Goal: Information Seeking & Learning: Learn about a topic

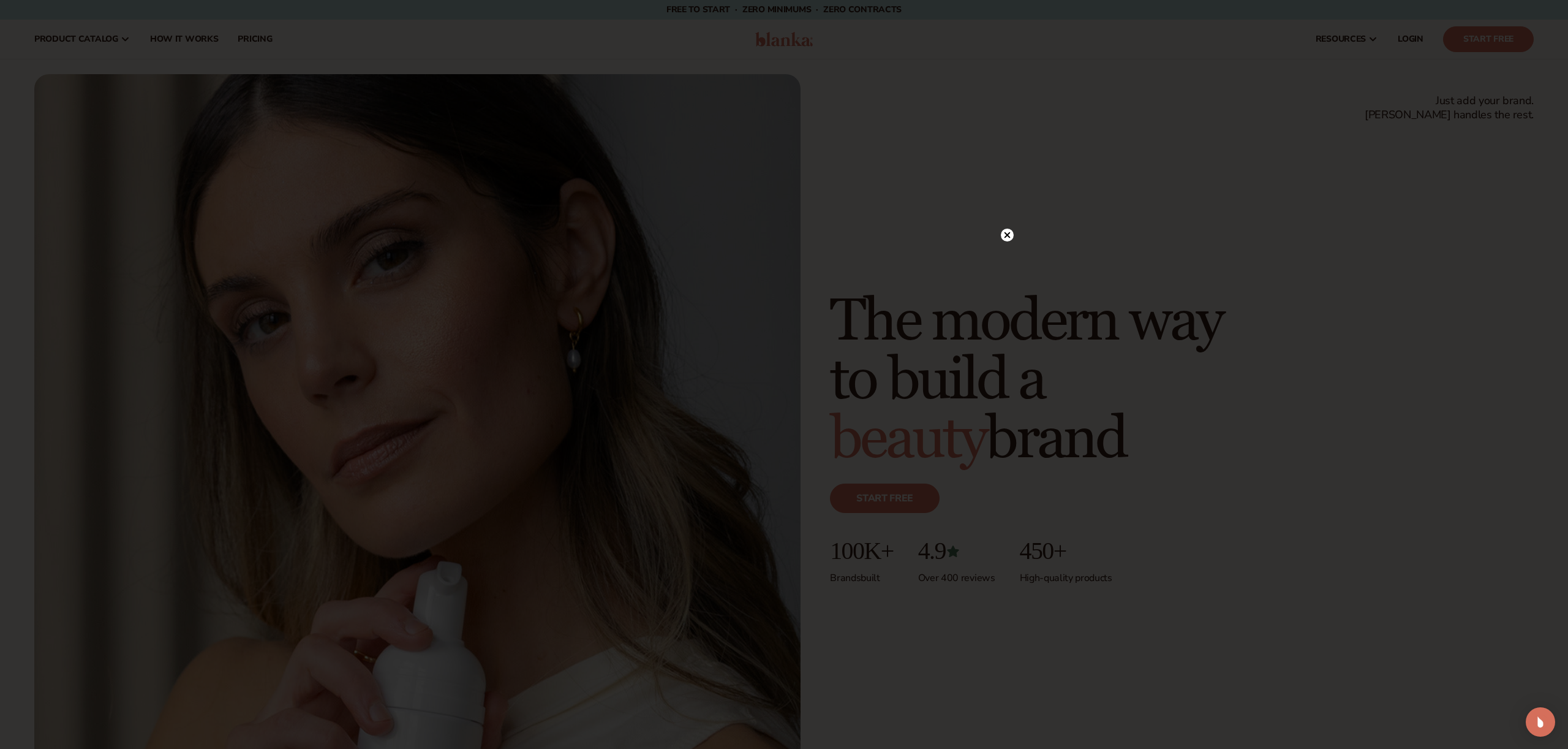
click at [1010, 238] on circle at bounding box center [1007, 235] width 13 height 13
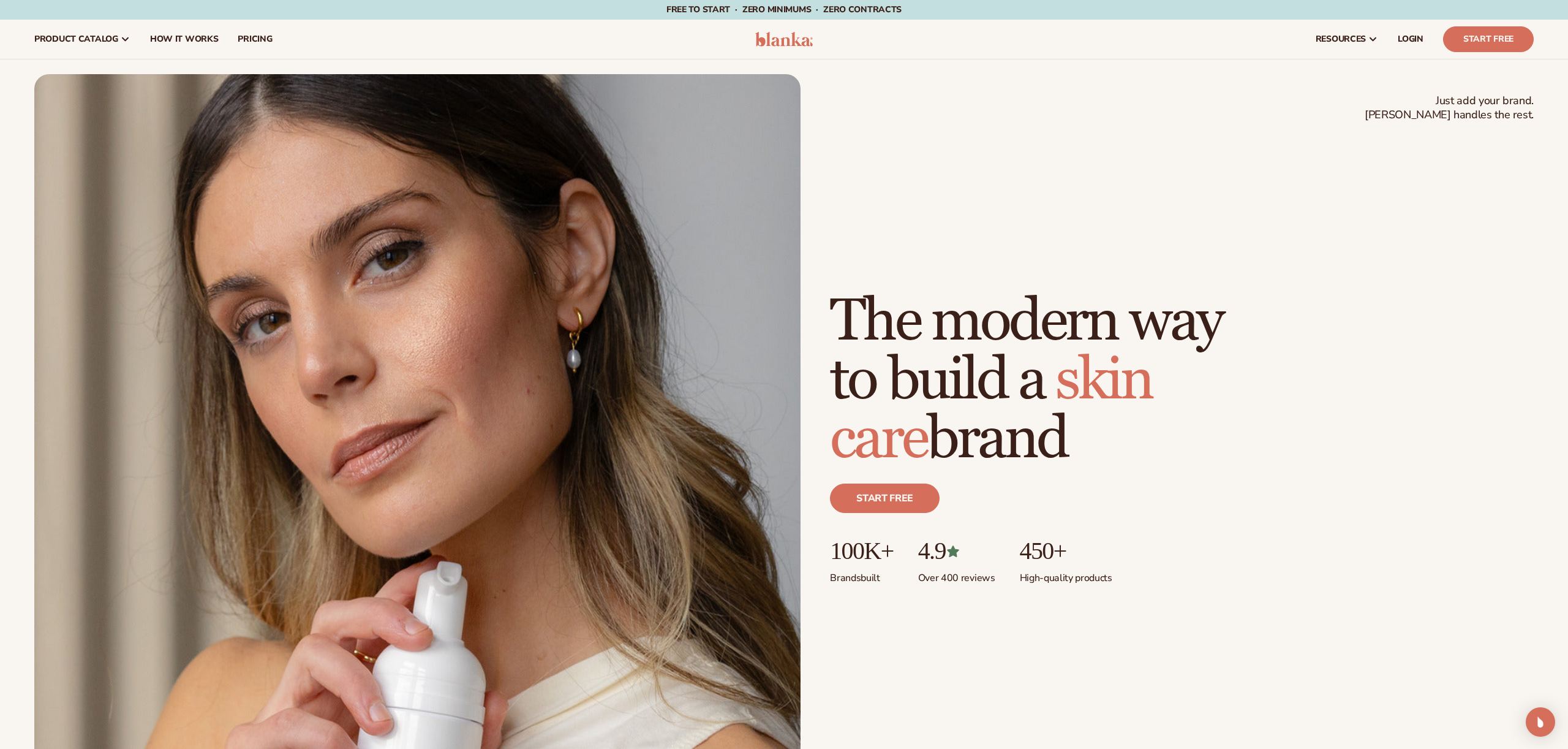
click at [799, 42] on img at bounding box center [784, 39] width 58 height 15
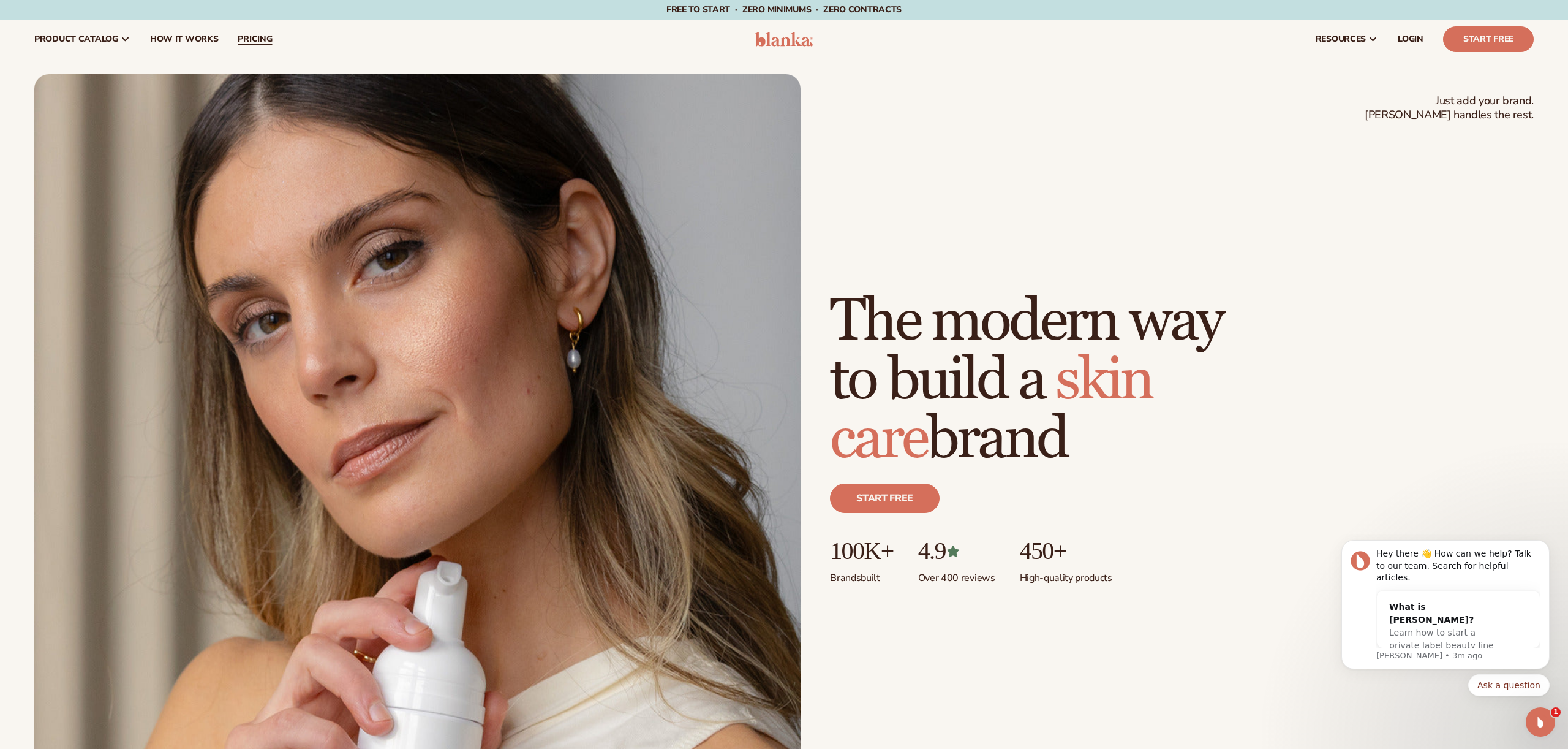
click at [250, 38] on span "pricing" at bounding box center [255, 39] width 34 height 10
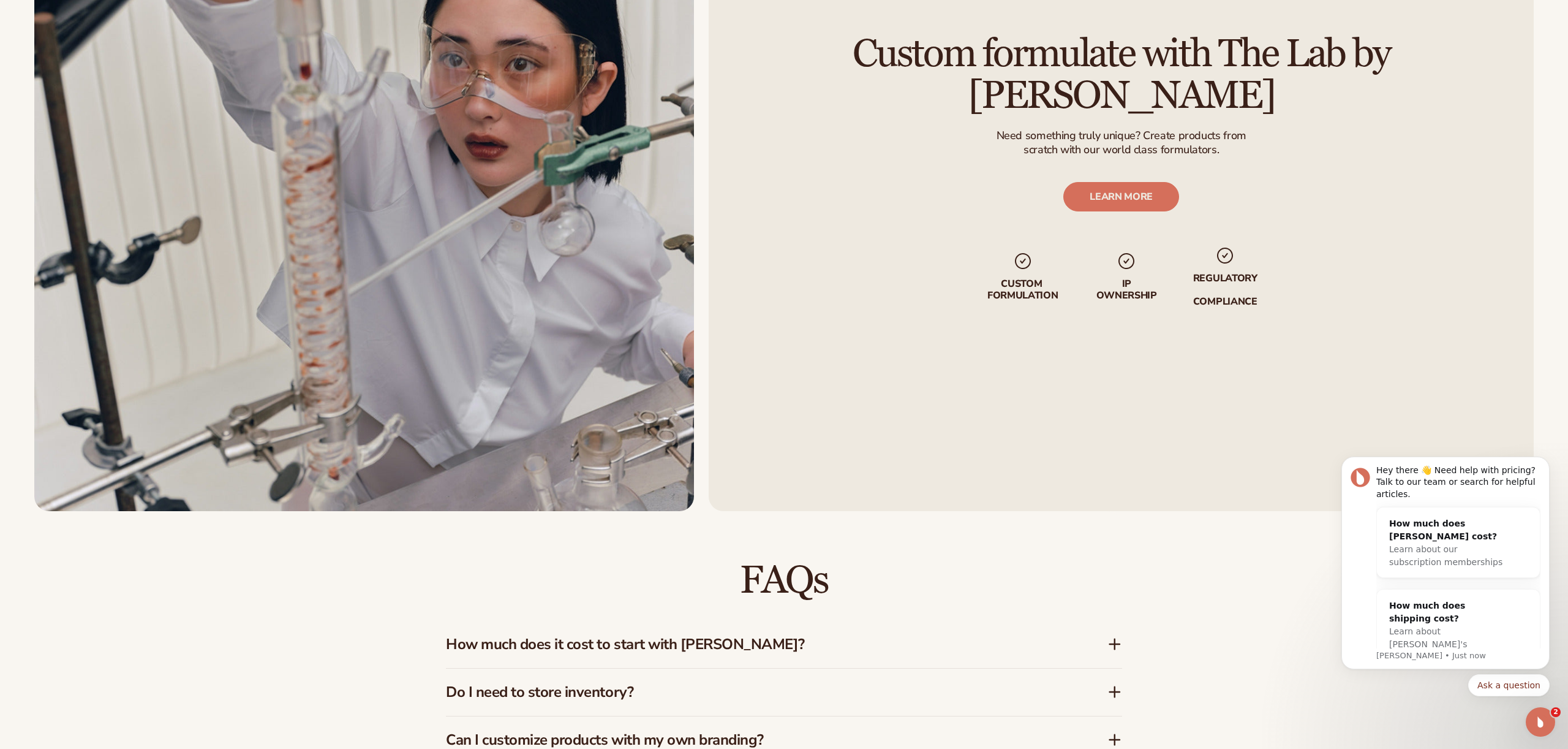
scroll to position [2184, 0]
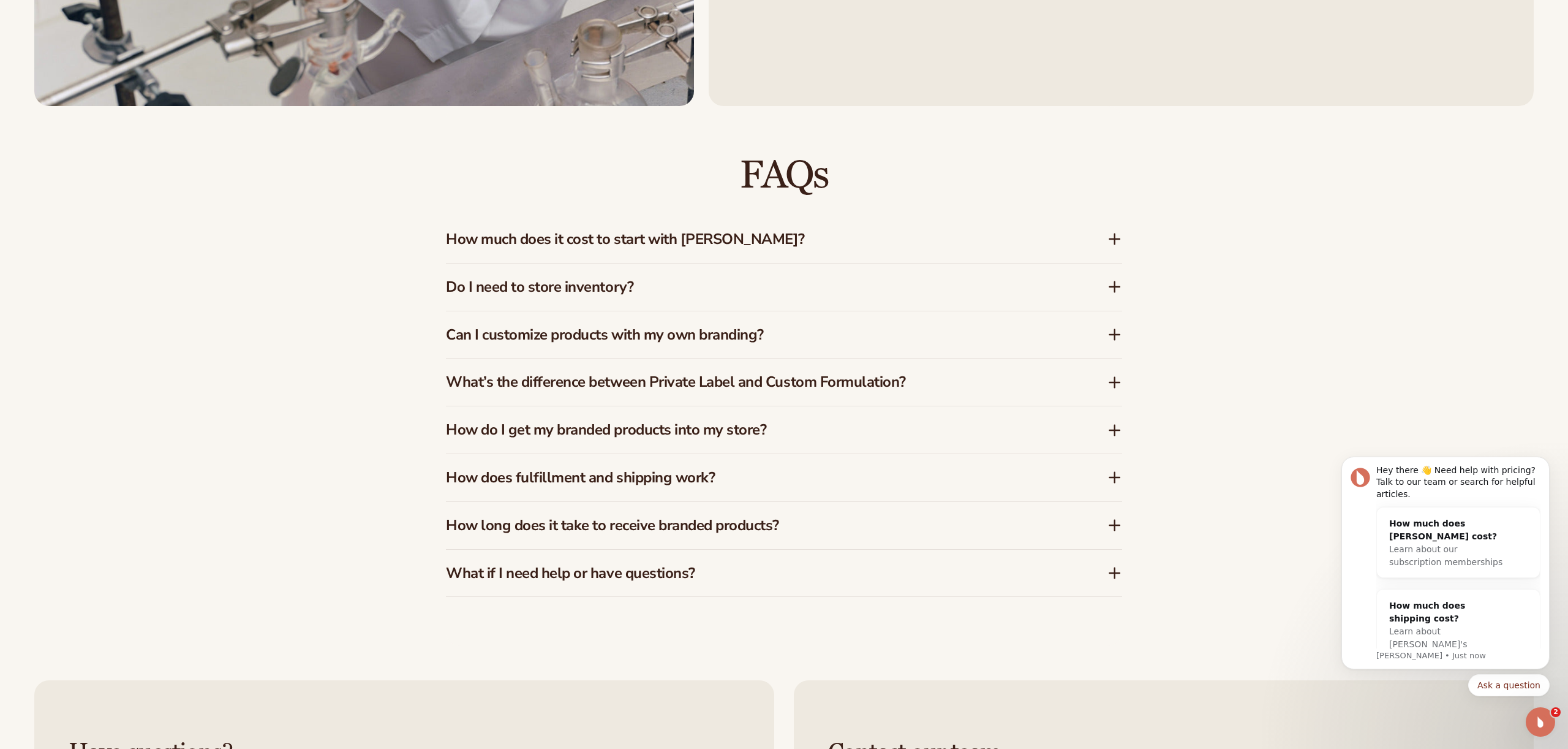
click at [636, 248] on h3 "How much does it cost to start with Blanka?" at bounding box center [759, 239] width 625 height 18
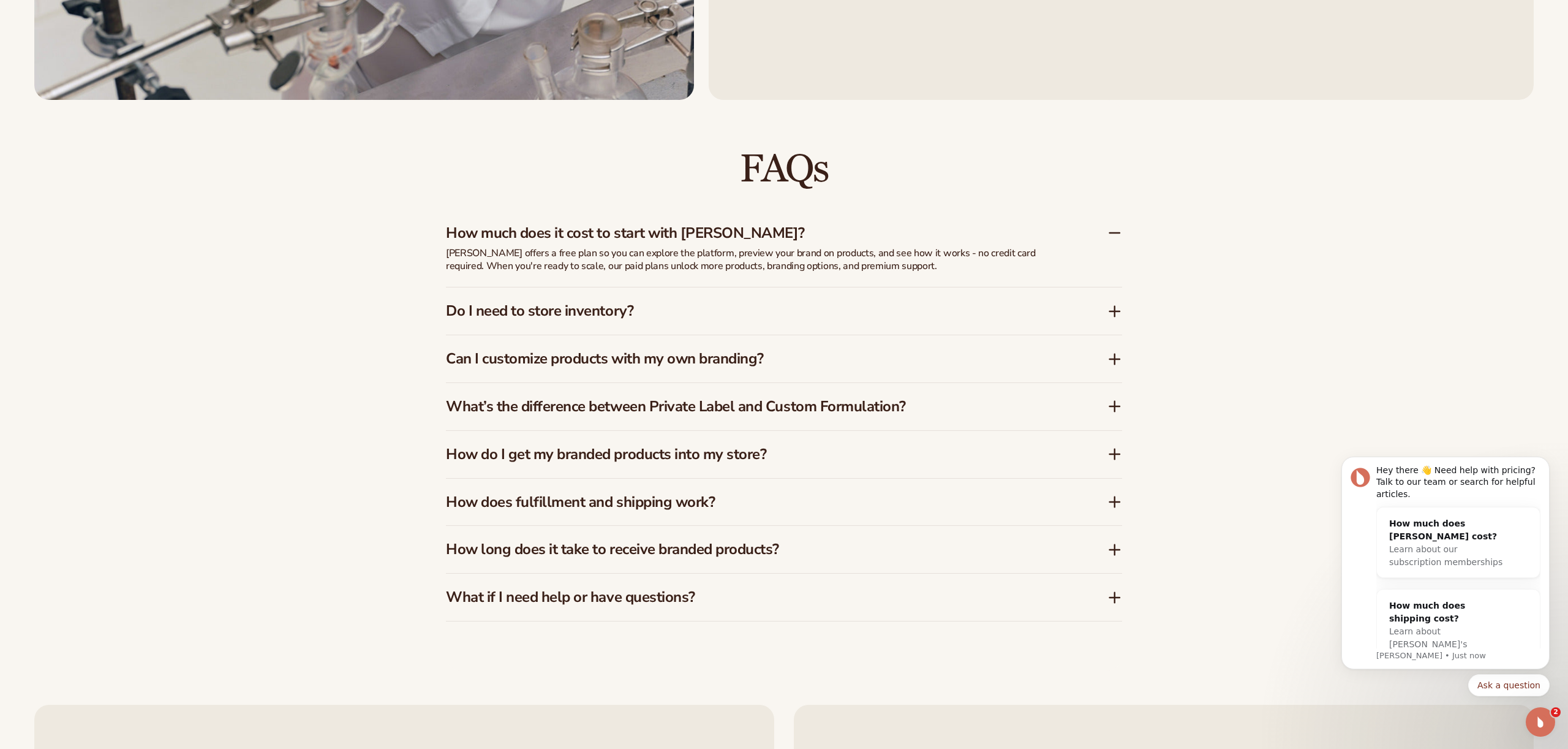
scroll to position [2190, 0]
click at [584, 313] on h3 "Do I need to store inventory?" at bounding box center [759, 310] width 625 height 18
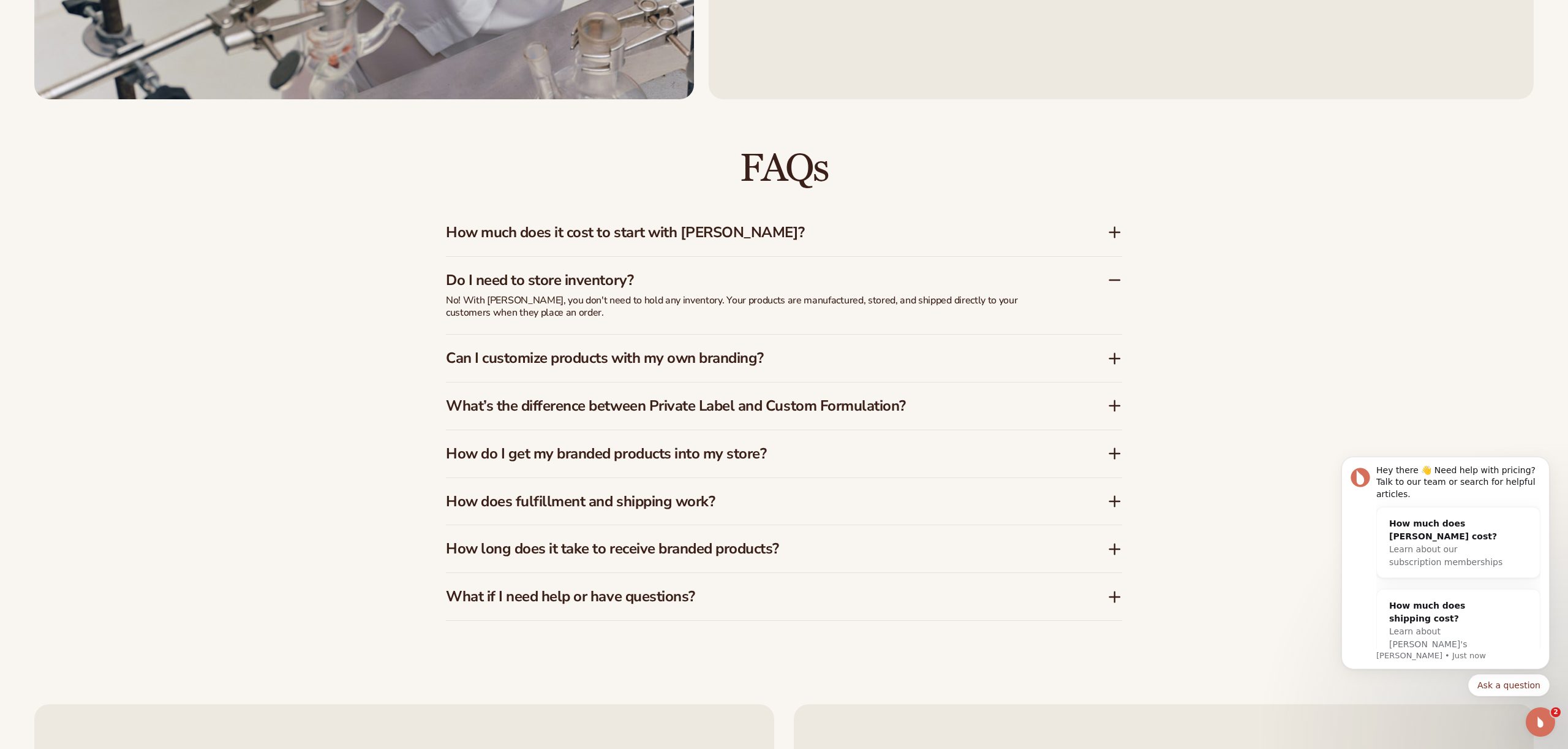
click at [597, 353] on h3 "Can I customize products with my own branding?" at bounding box center [759, 358] width 625 height 18
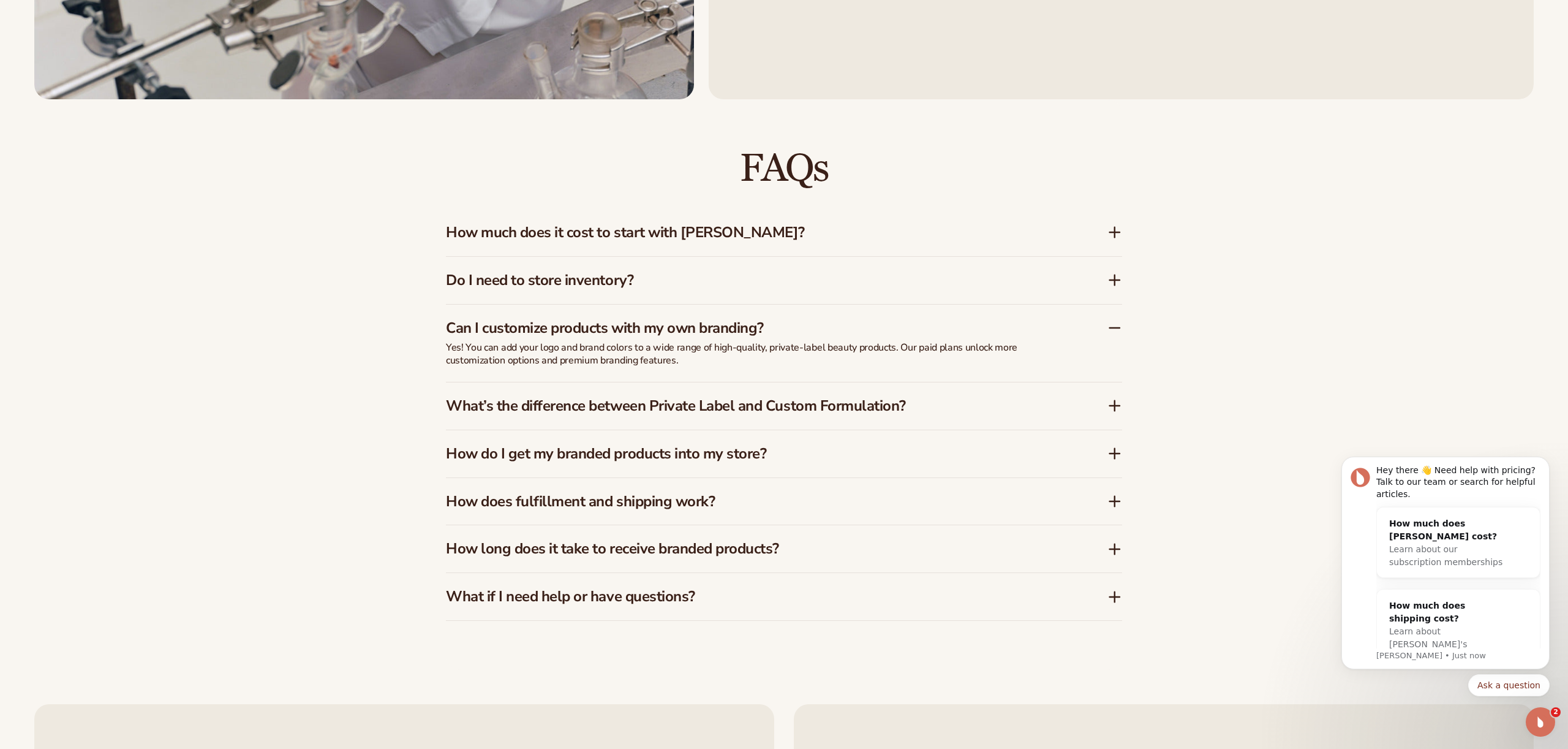
click at [602, 394] on div "What’s the difference between Private Label and Custom Formulation?" at bounding box center [784, 405] width 676 height 47
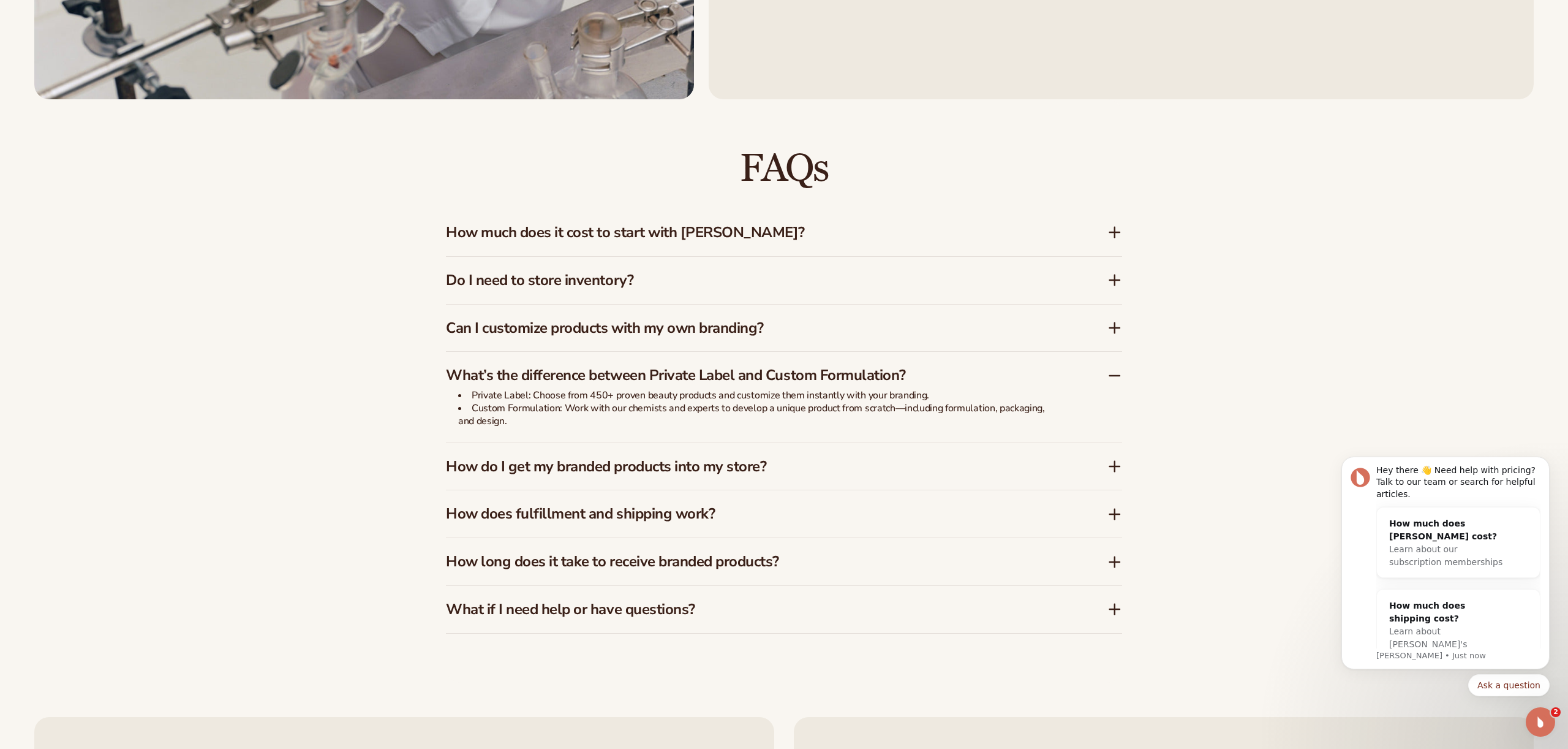
click at [718, 463] on h3 "How do I get my branded products into my store?" at bounding box center [759, 466] width 625 height 18
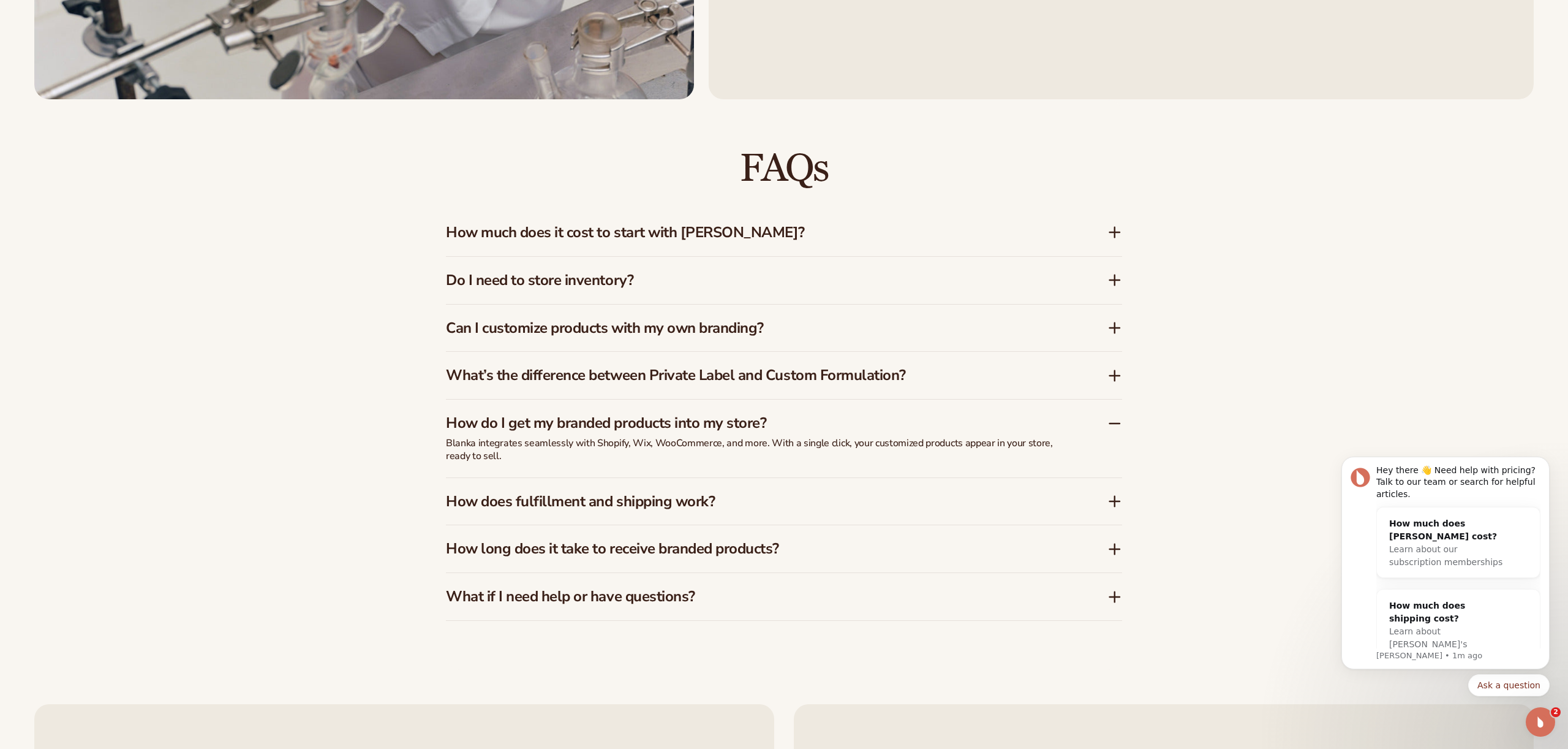
click at [559, 504] on h3 "How does fulfillment and shipping work?" at bounding box center [759, 501] width 625 height 18
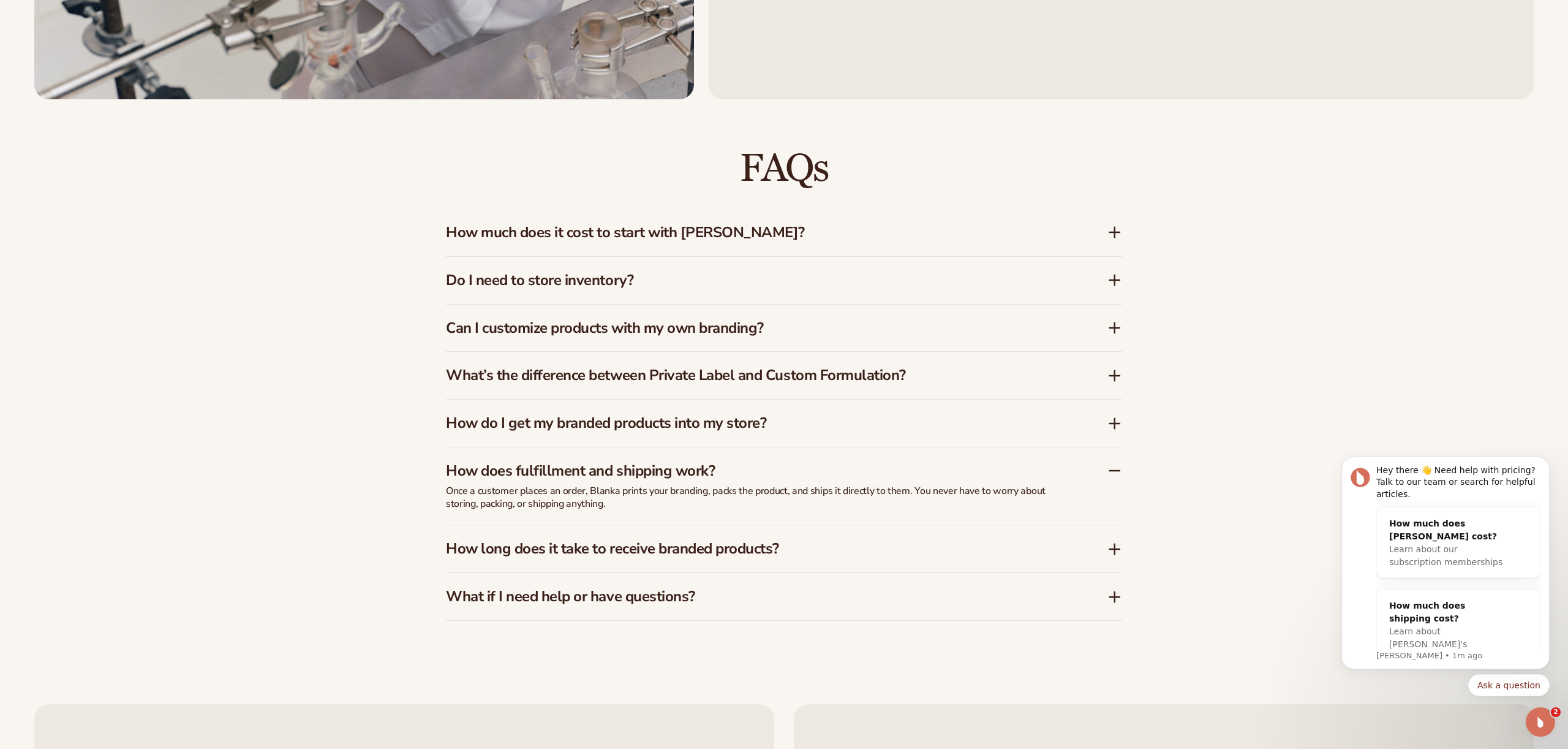
click at [591, 554] on h3 "How long does it take to receive branded products?" at bounding box center [759, 548] width 625 height 18
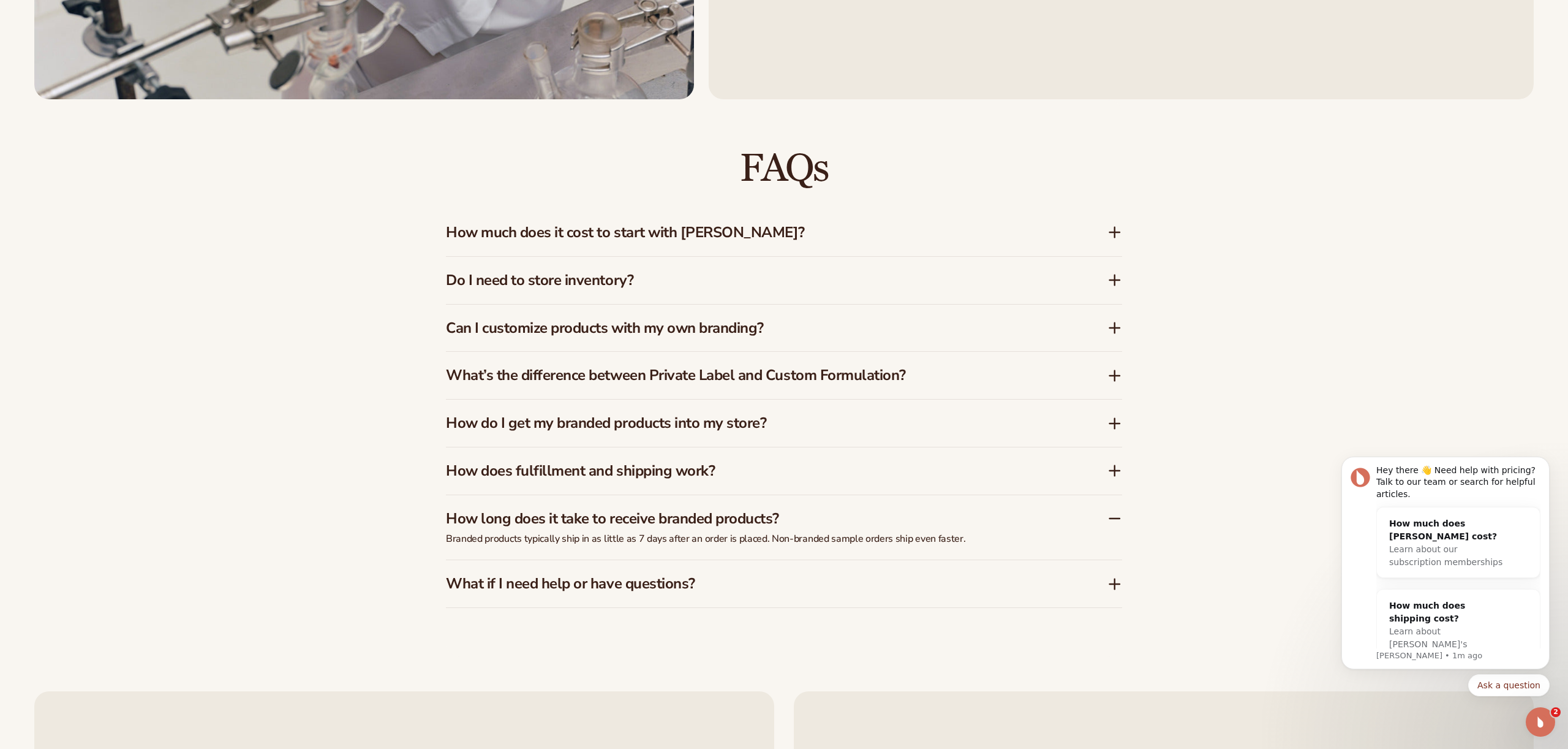
click at [605, 589] on h3 "What if I need help or have questions?" at bounding box center [759, 584] width 625 height 18
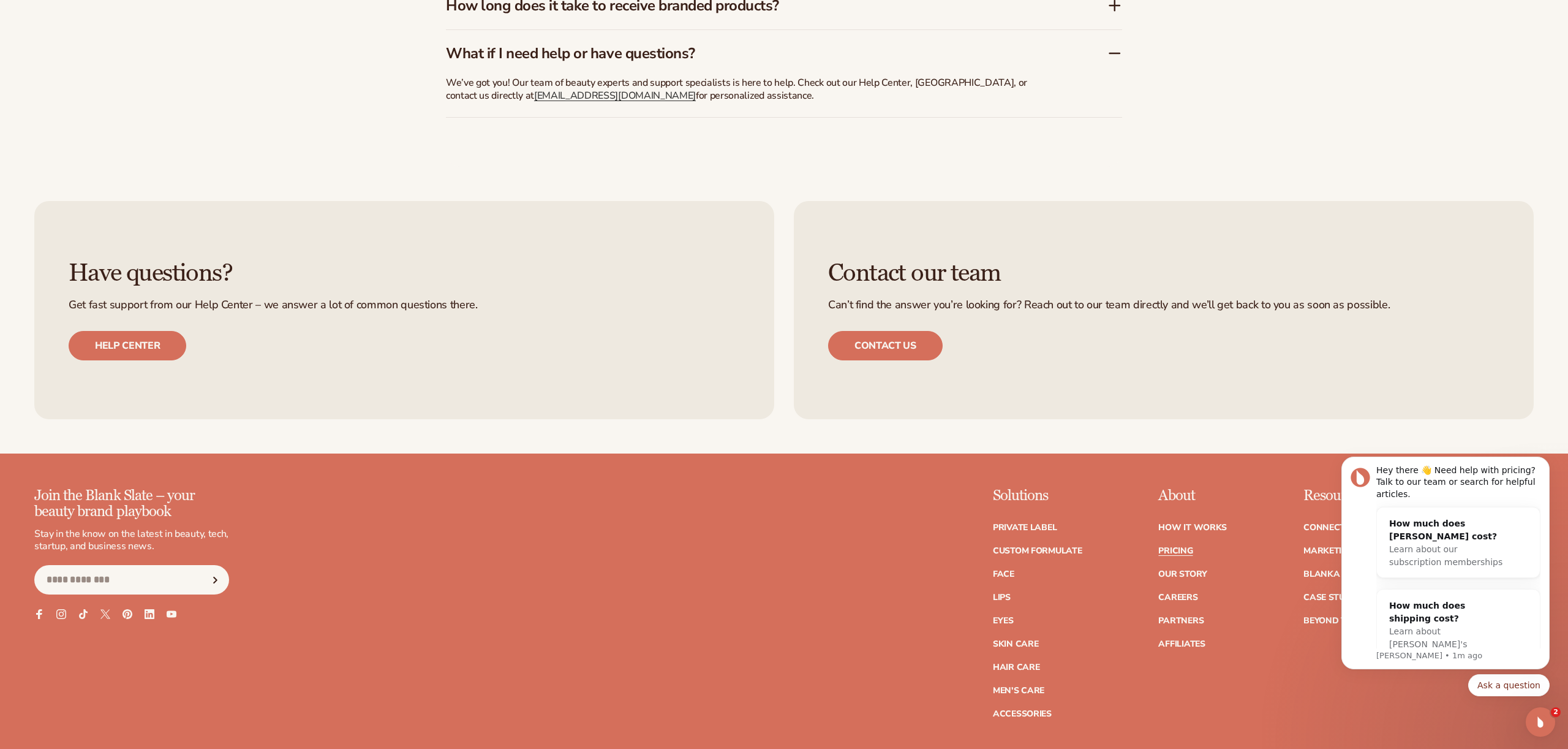
scroll to position [2825, 0]
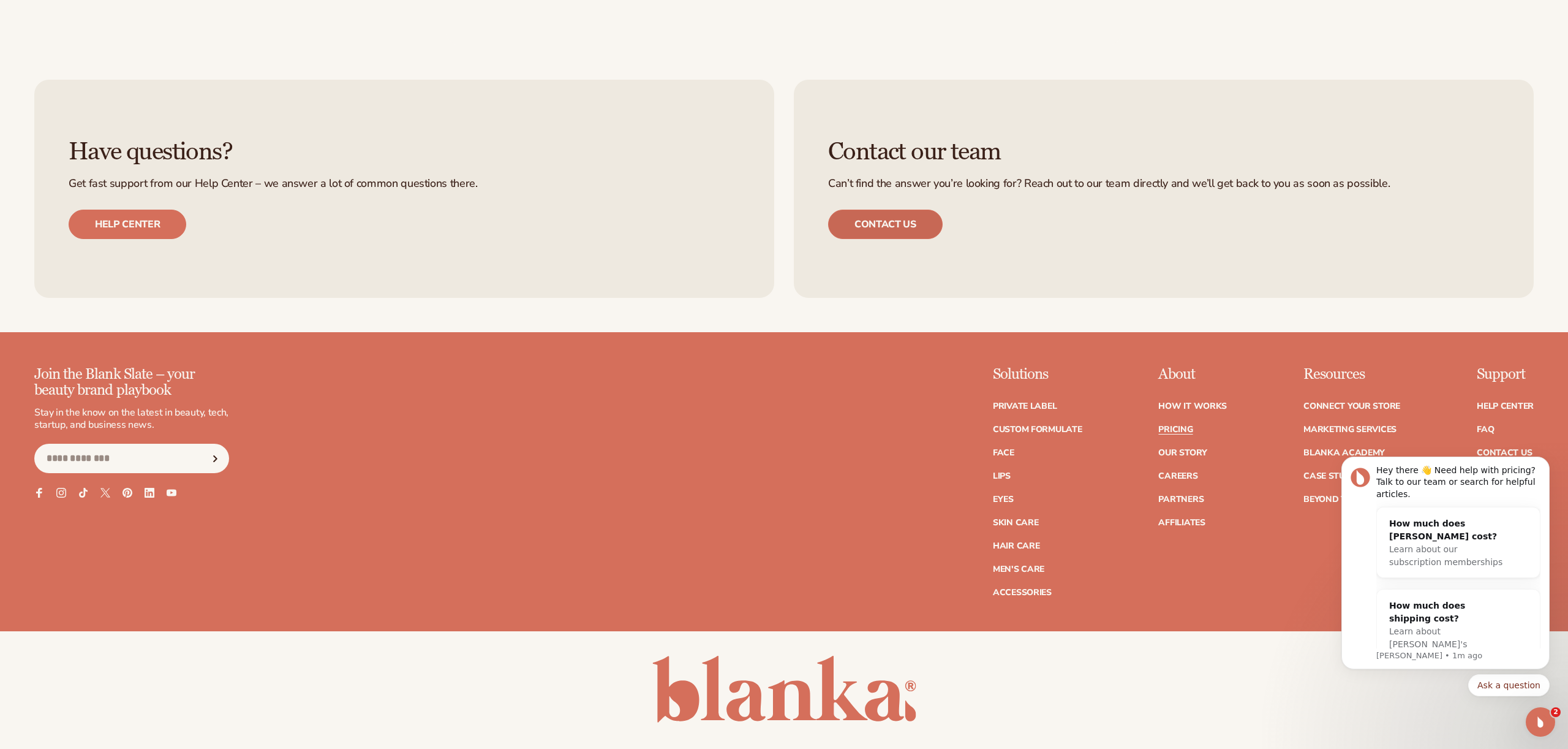
click at [886, 225] on link "Contact us" at bounding box center [885, 224] width 114 height 29
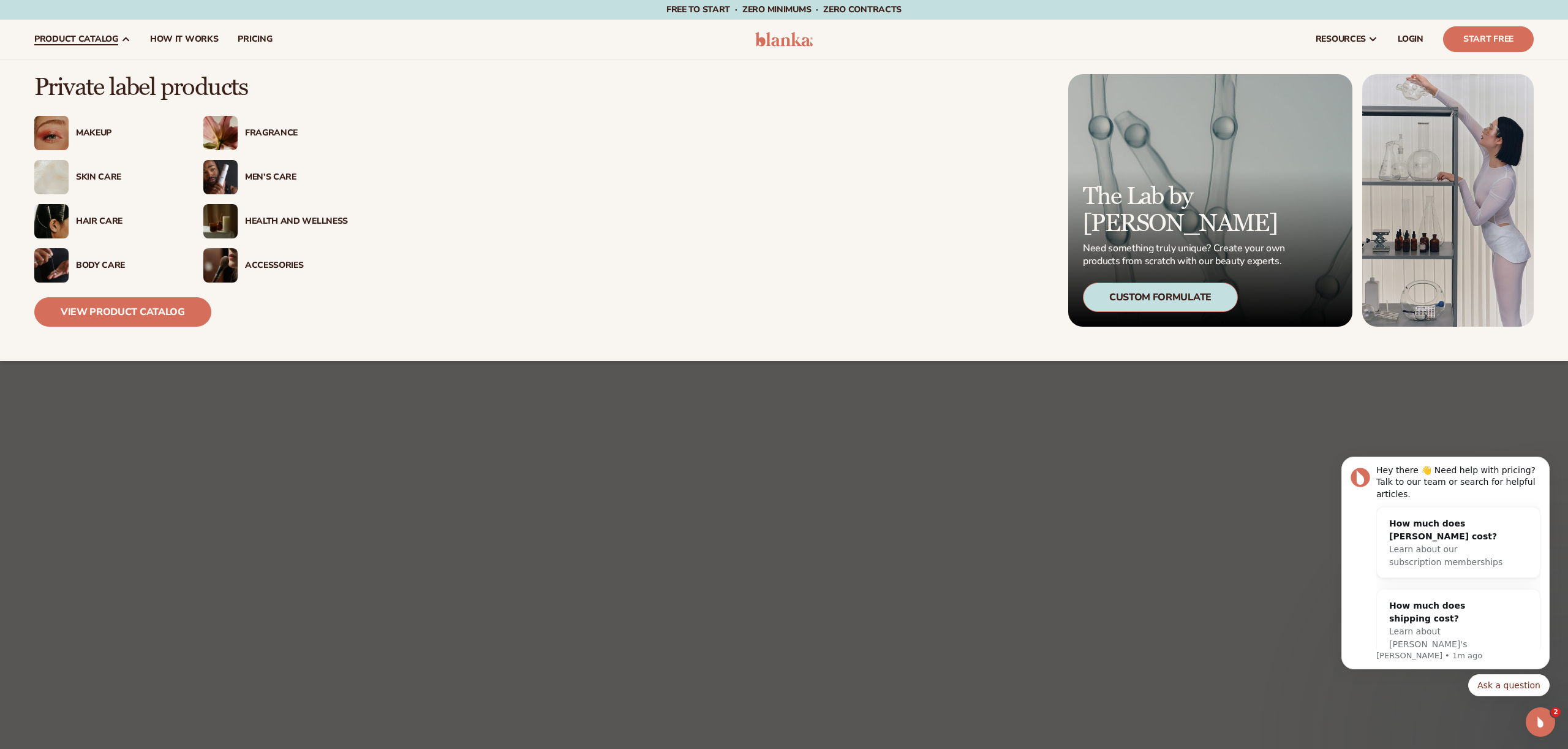
click at [102, 180] on div "Skin Care" at bounding box center [127, 177] width 103 height 10
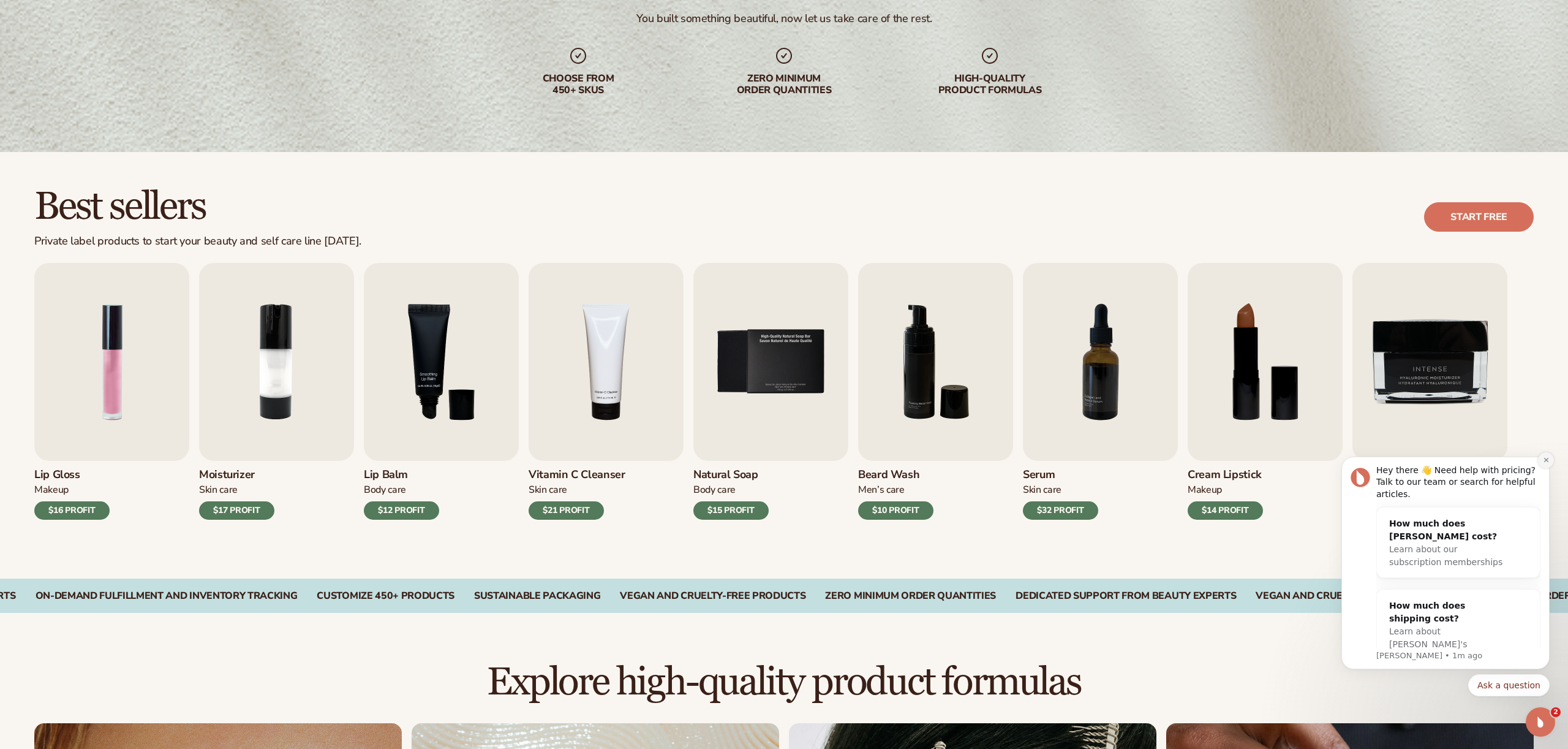
click at [1547, 461] on icon "Dismiss notification" at bounding box center [1546, 459] width 7 height 7
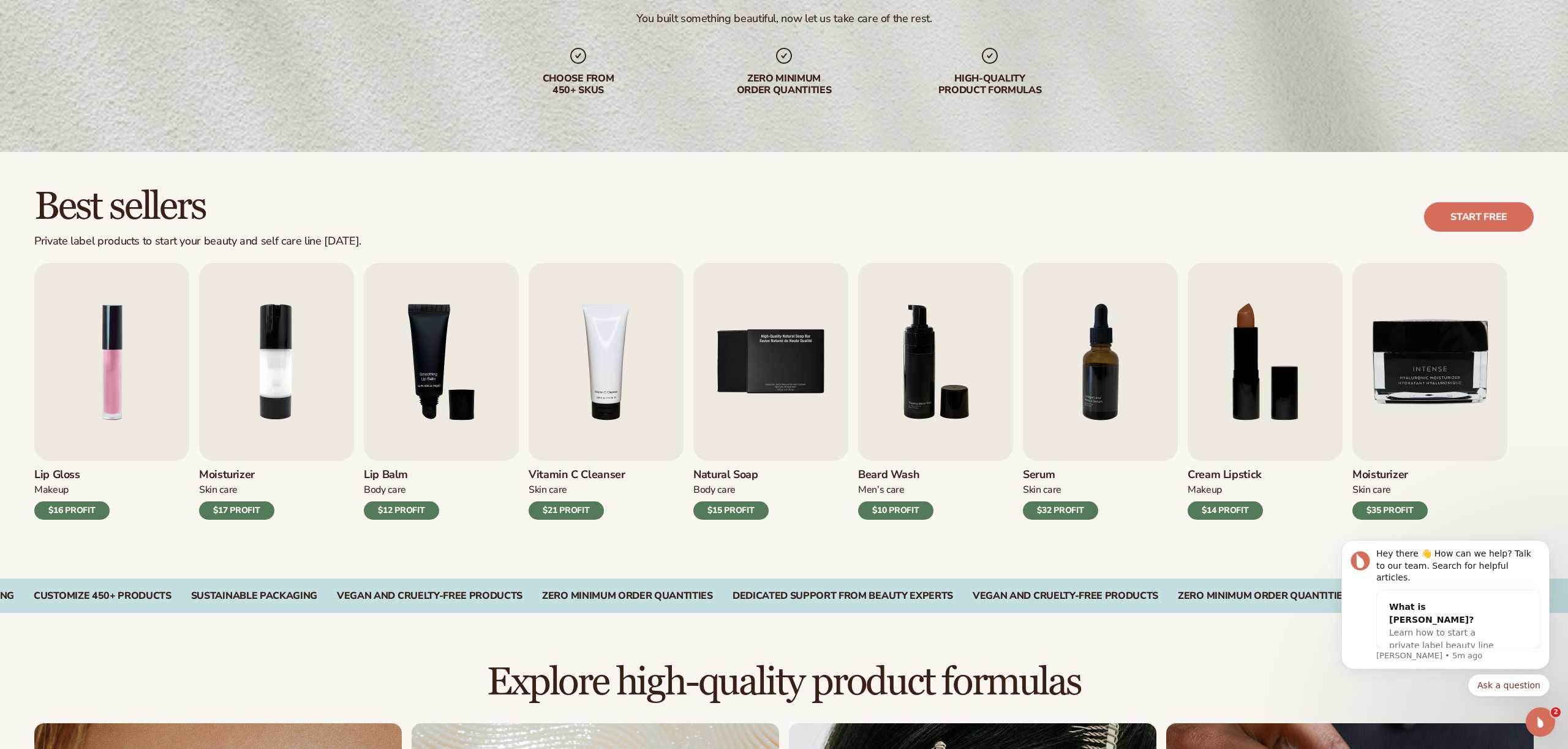
click at [1559, 378] on div "Lip Gloss Makeup $16 PROFIT Moisturizer [MEDICAL_DATA] $17 PROFIT [MEDICAL_DATA…" at bounding box center [801, 391] width 1534 height 257
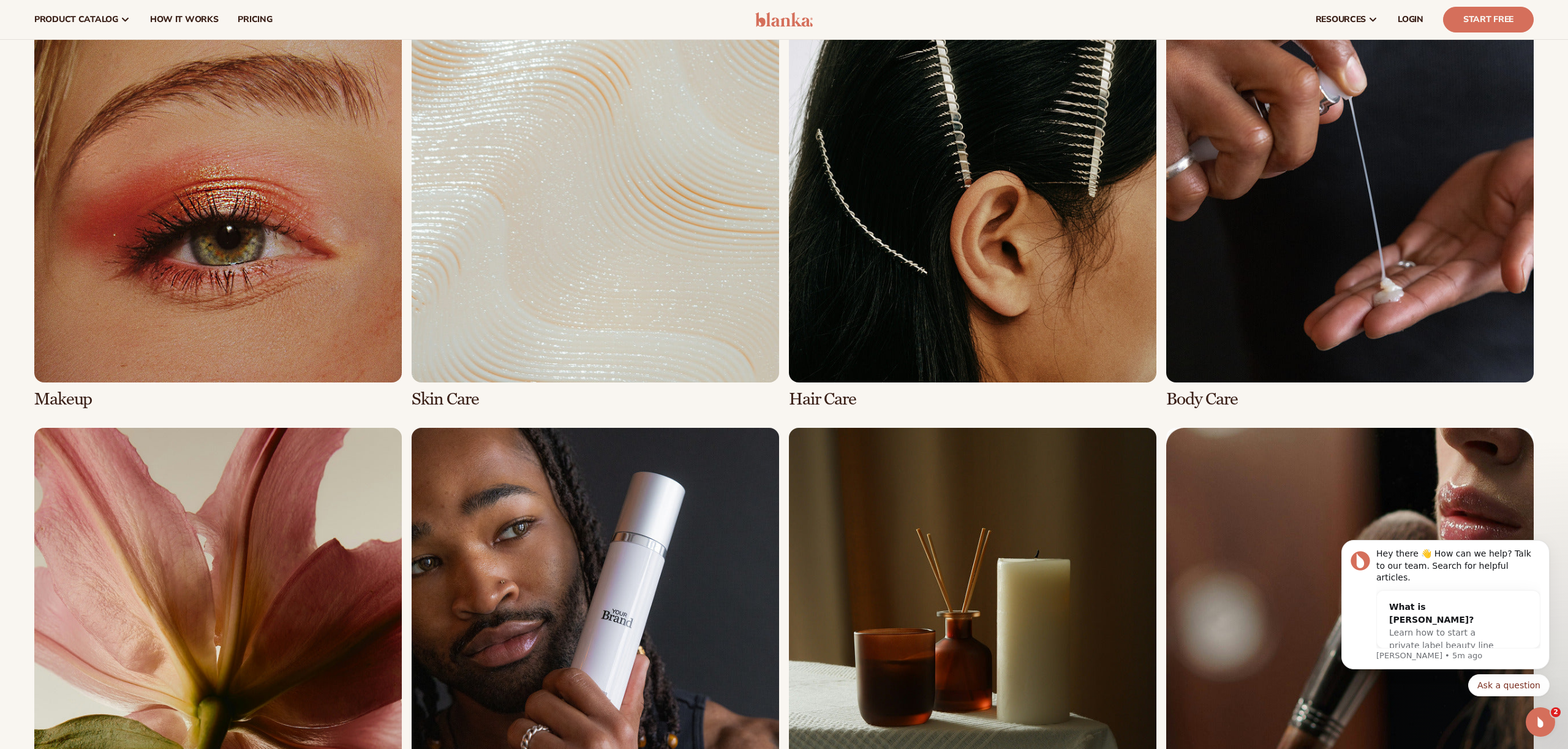
scroll to position [825, 0]
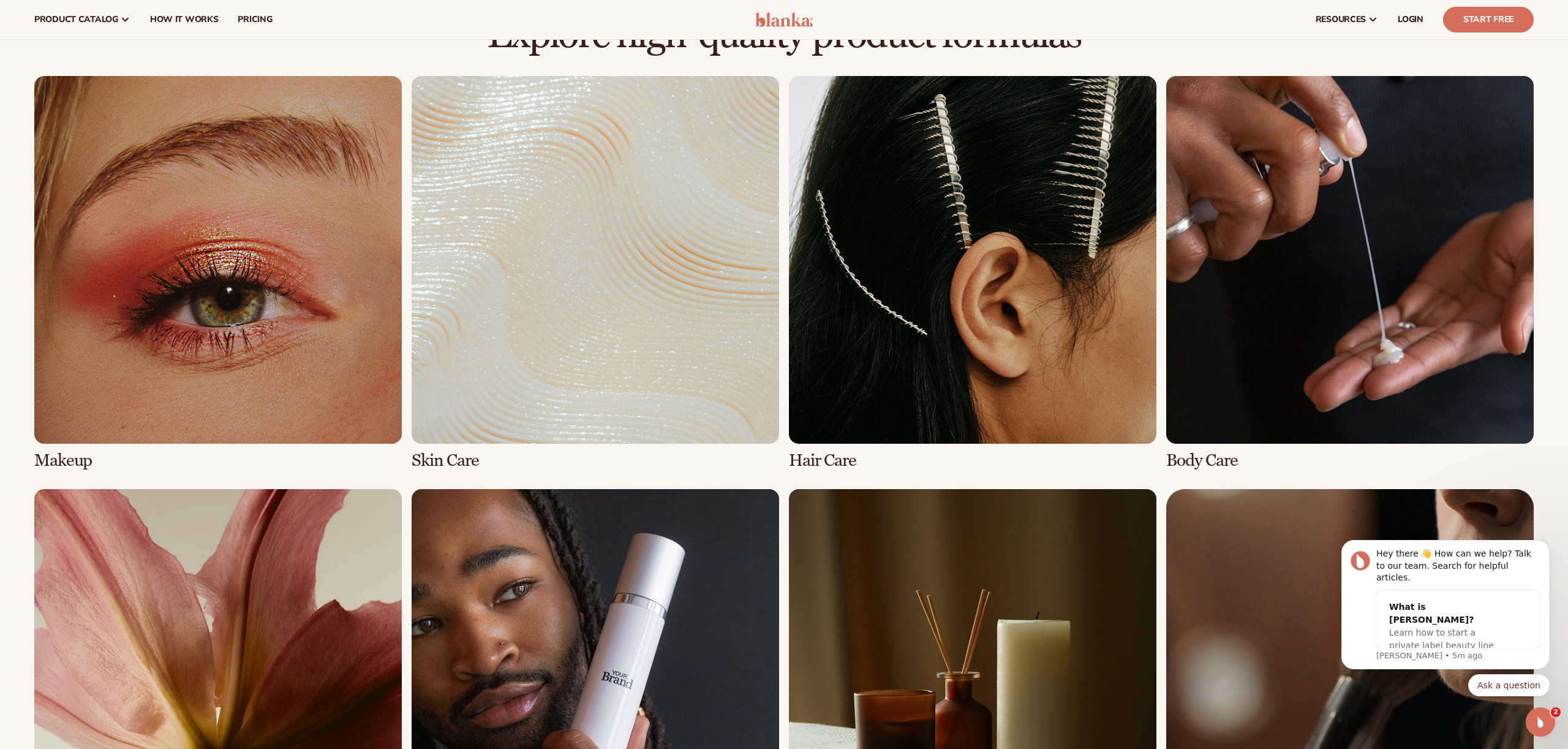
click at [710, 373] on link "2 / 8" at bounding box center [595, 273] width 367 height 394
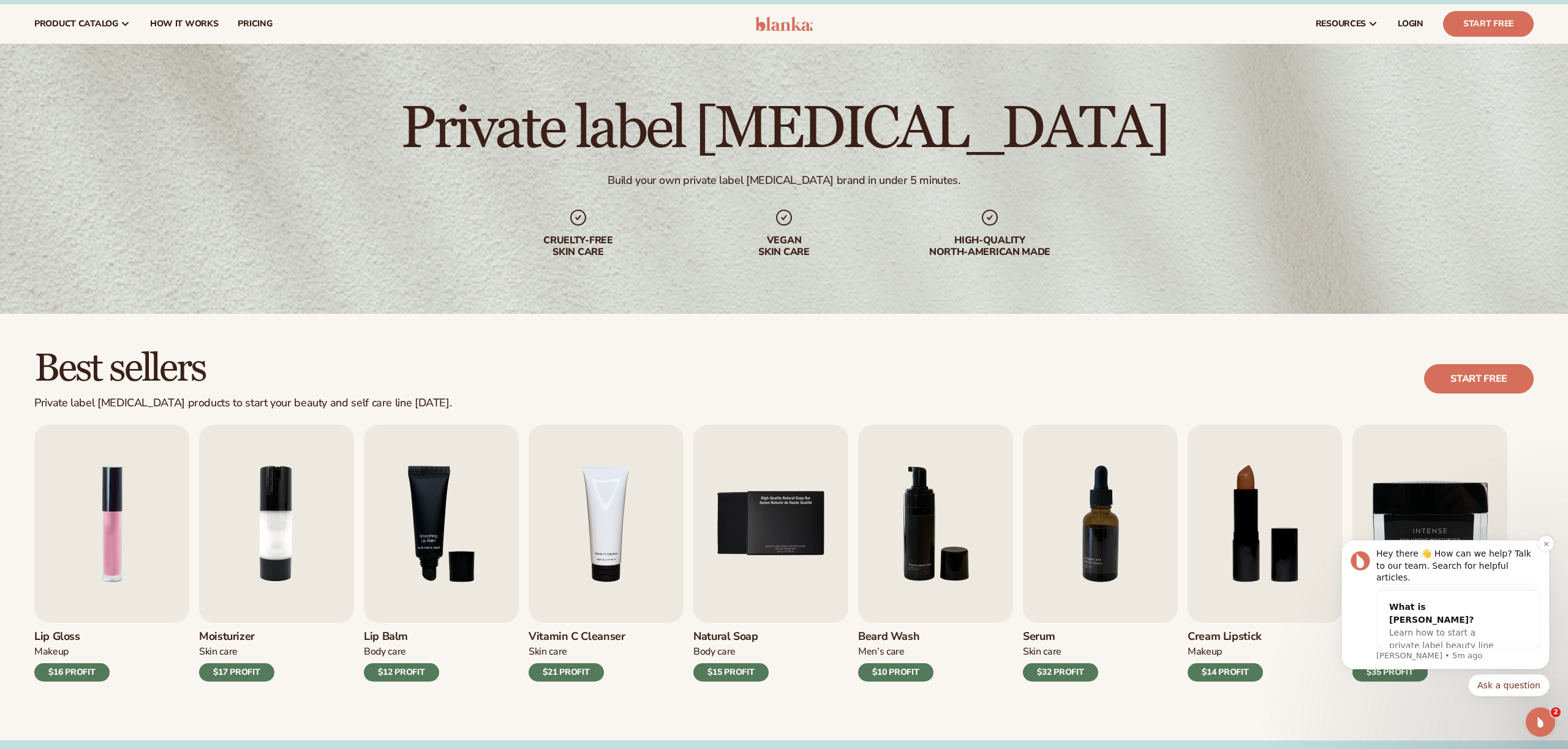
scroll to position [19, 0]
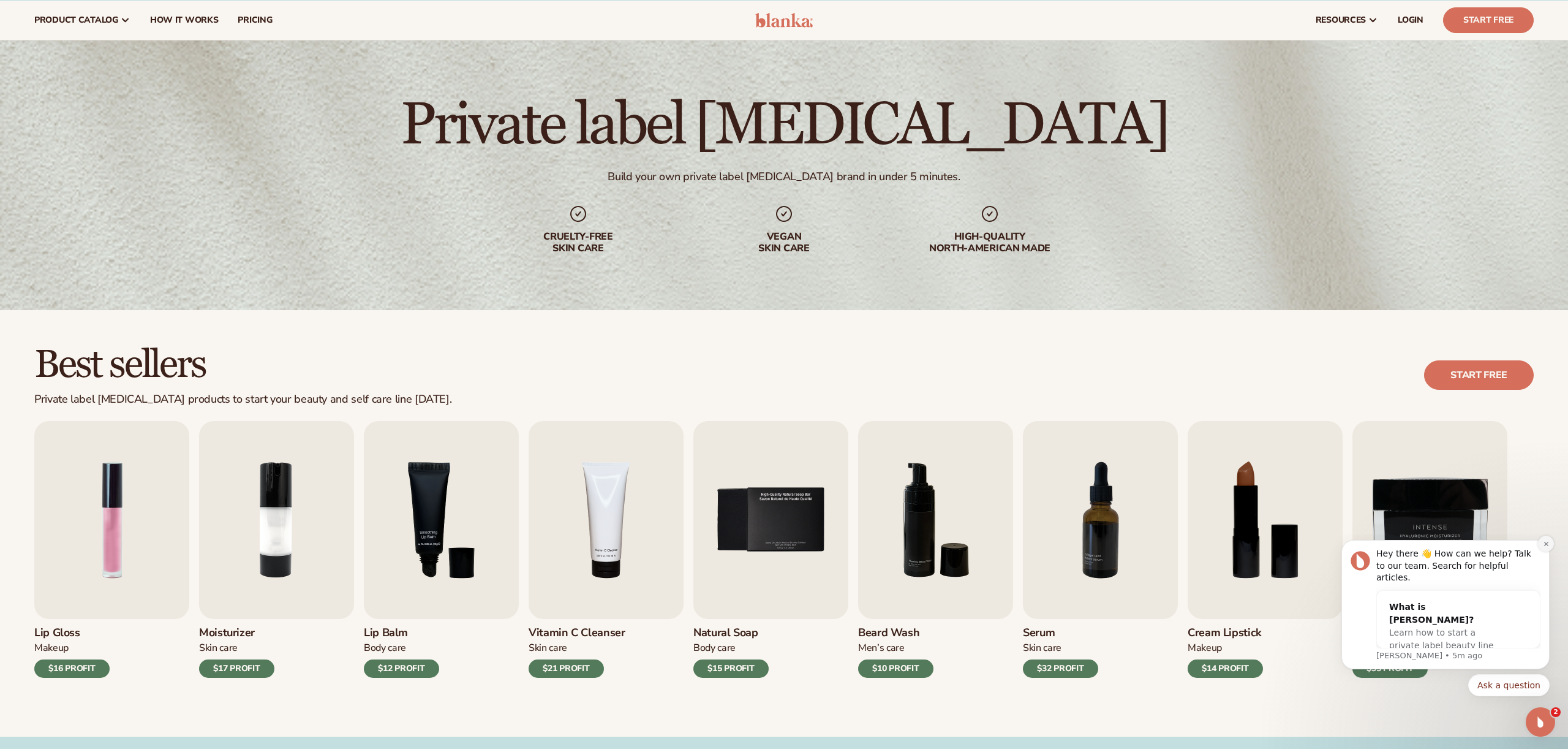
click at [1546, 551] on button "Dismiss notification" at bounding box center [1546, 544] width 16 height 16
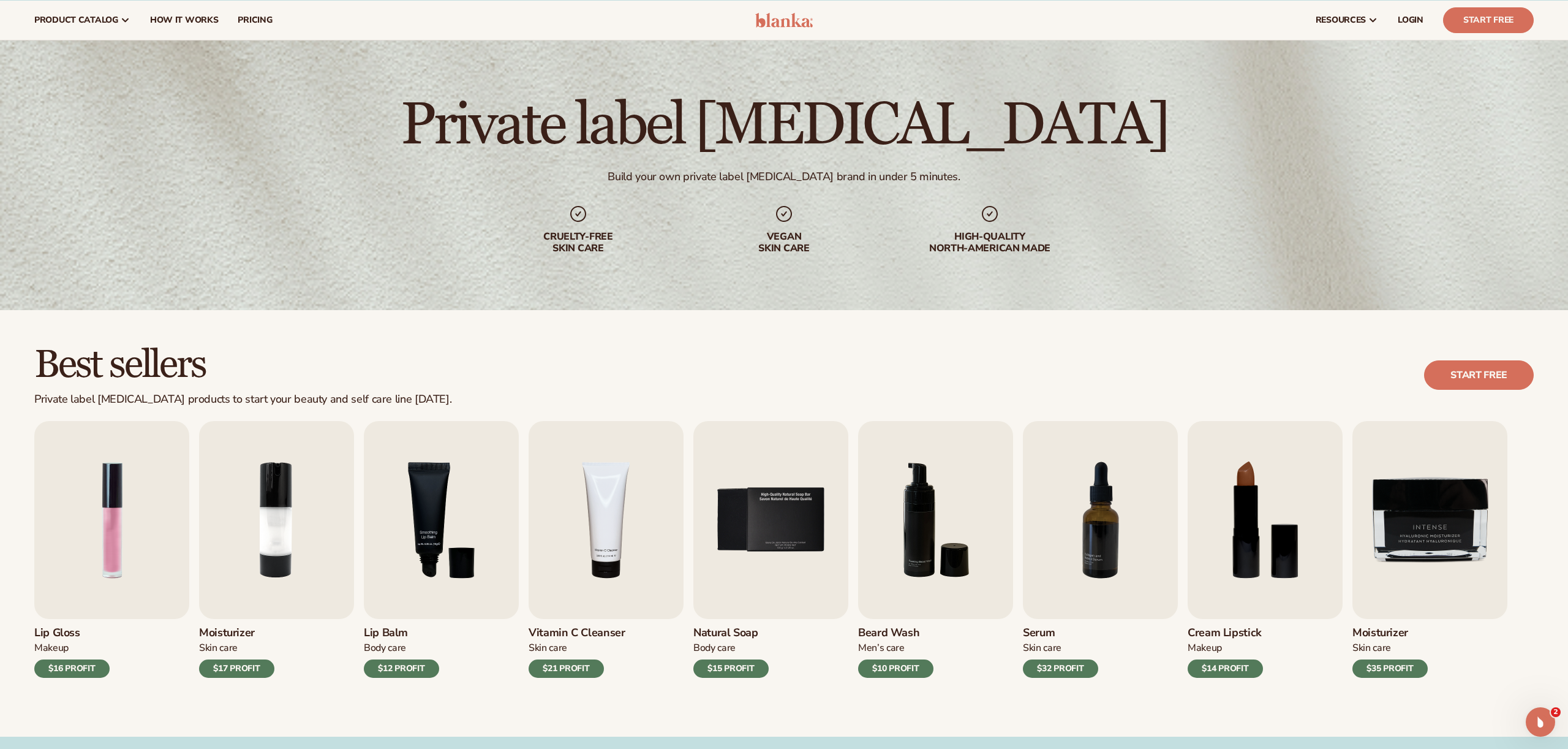
click at [1380, 660] on div "$35 PROFIT" at bounding box center [1391, 669] width 76 height 19
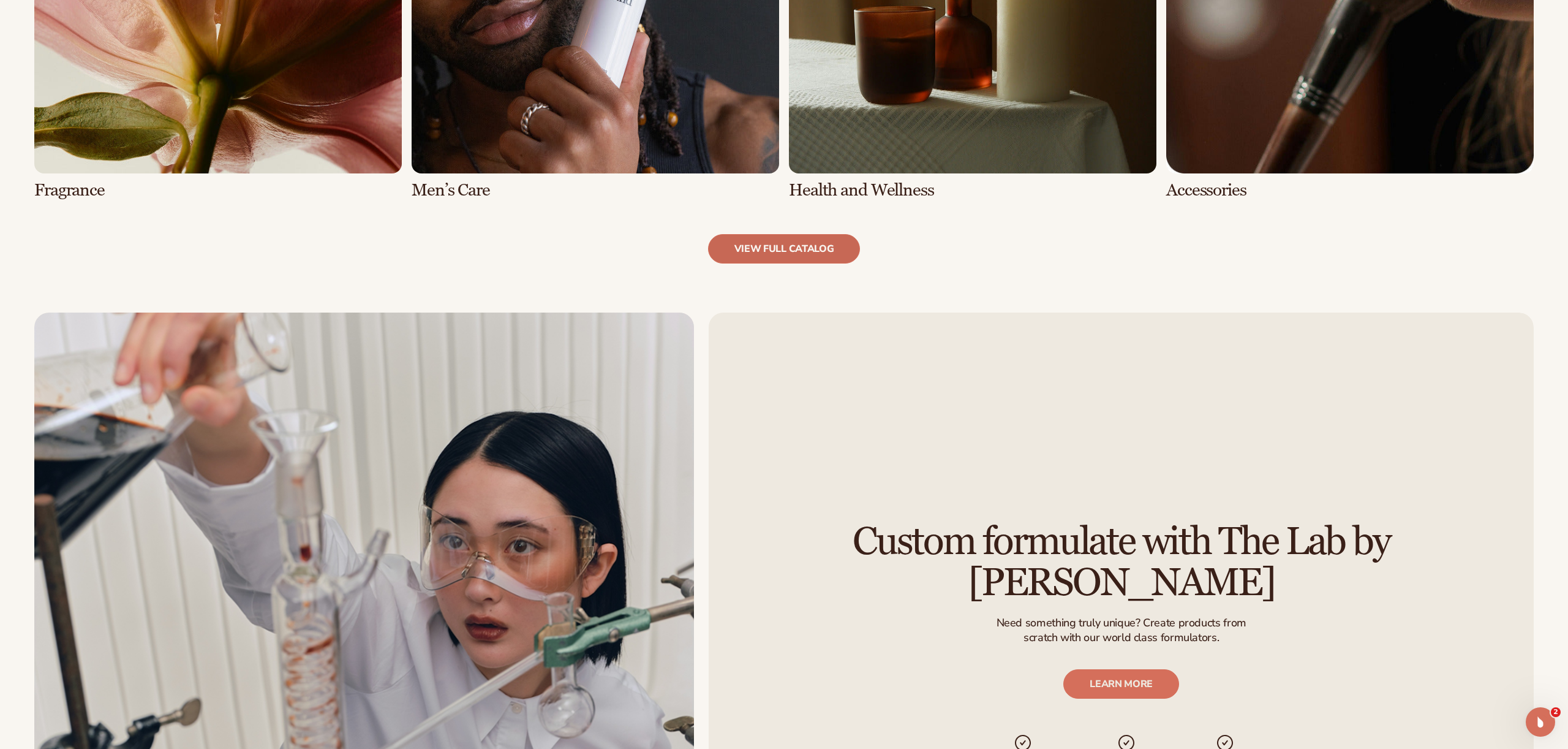
scroll to position [1536, 0]
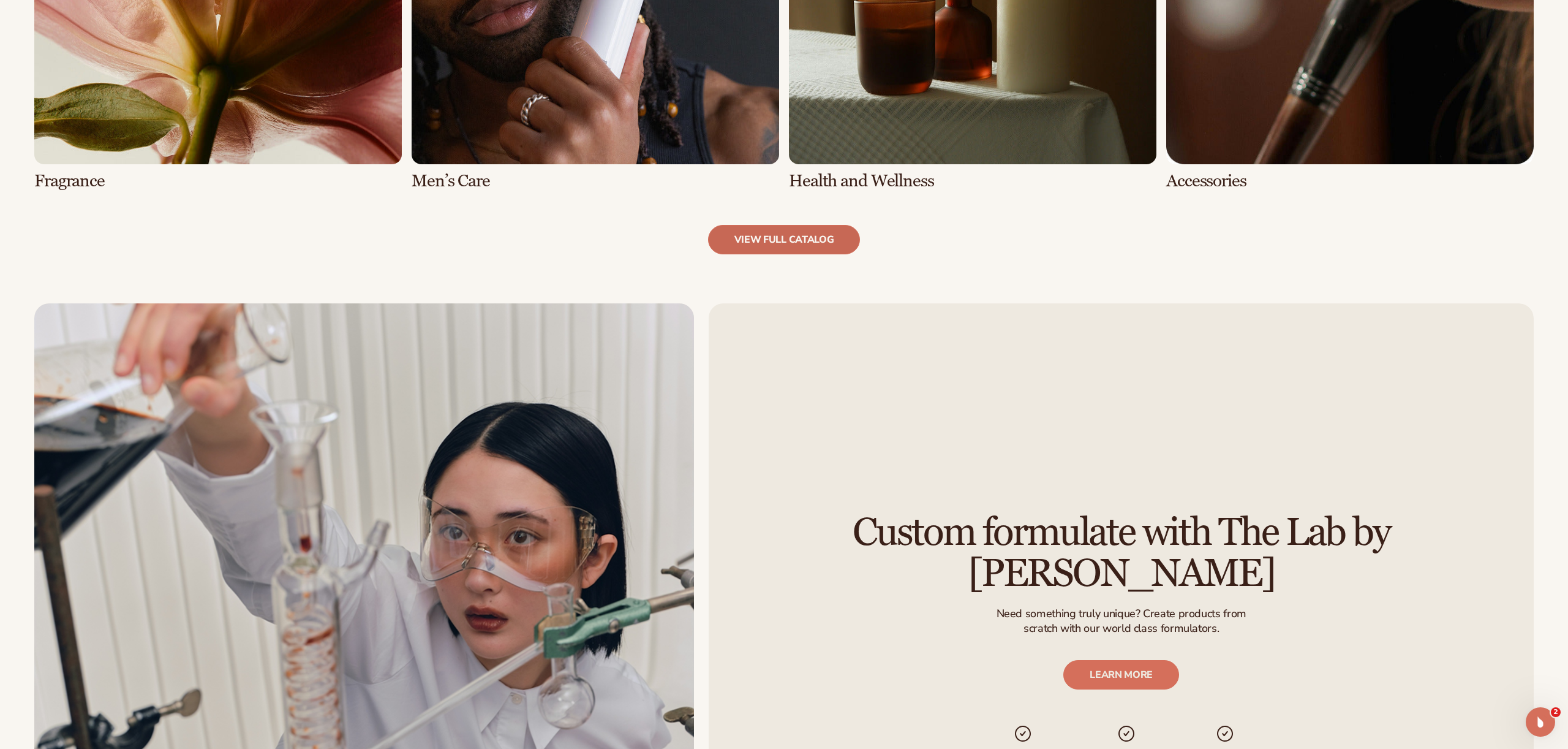
click at [785, 242] on link "view full catalog" at bounding box center [785, 239] width 153 height 29
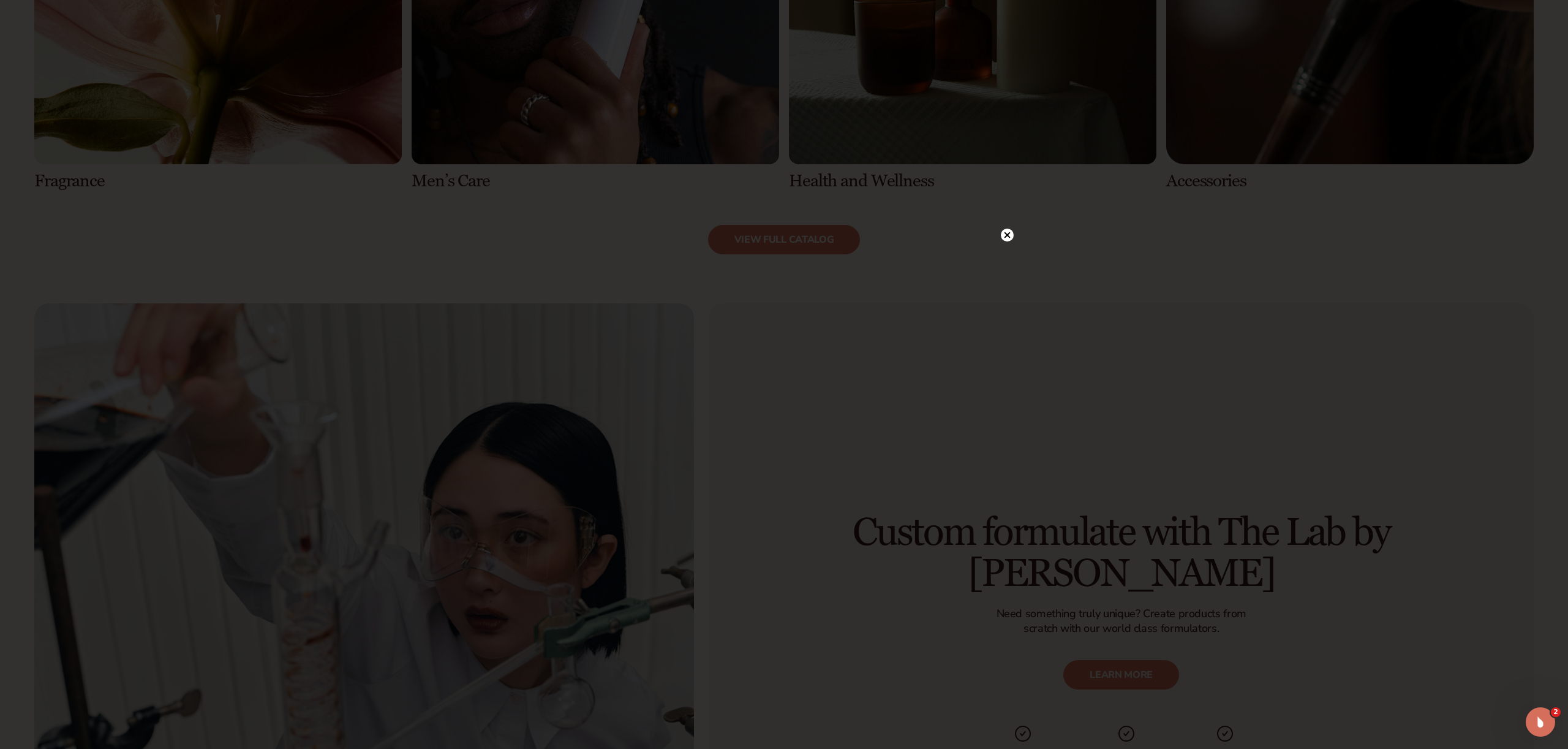
click at [1008, 234] on icon at bounding box center [1008, 235] width 6 height 6
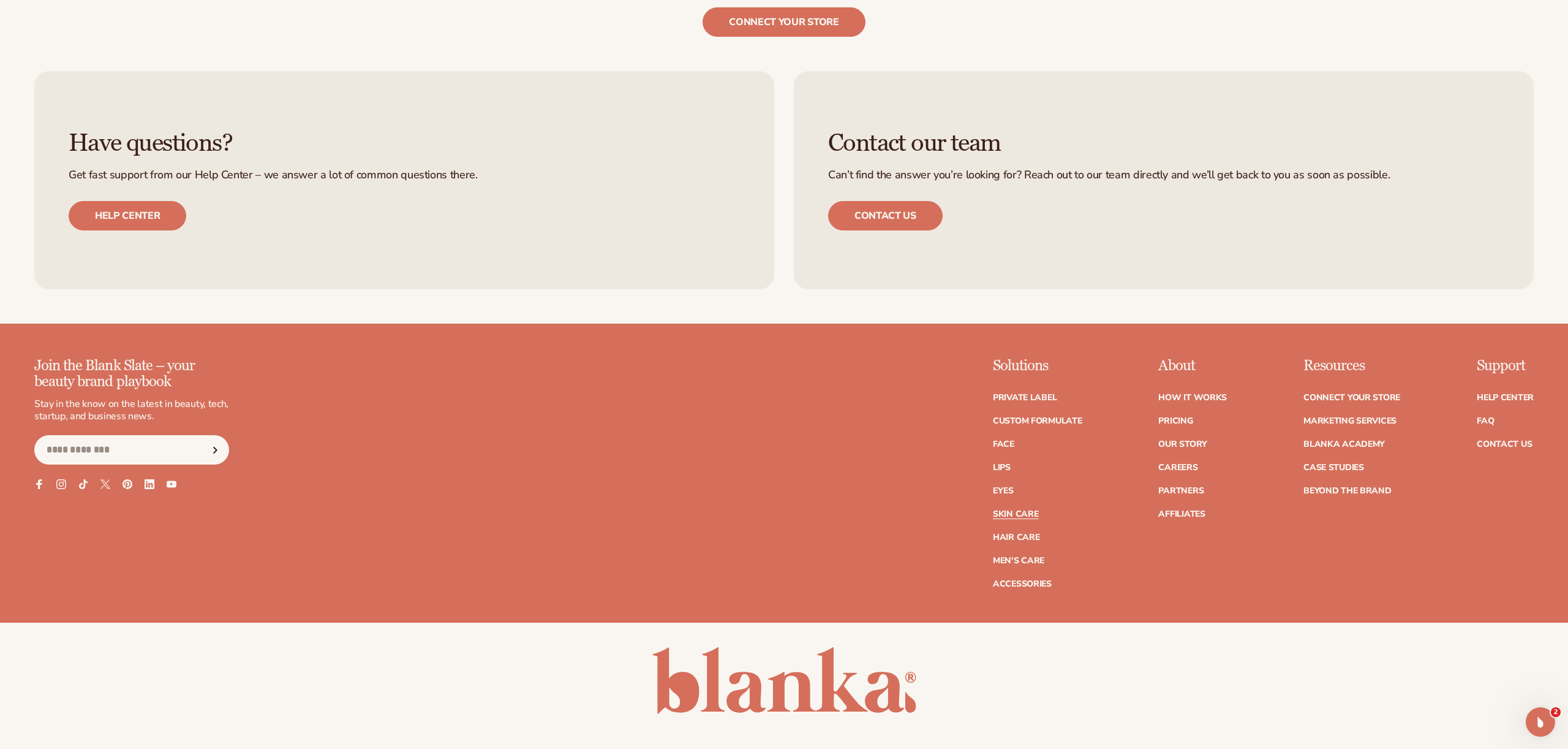
scroll to position [2724, 0]
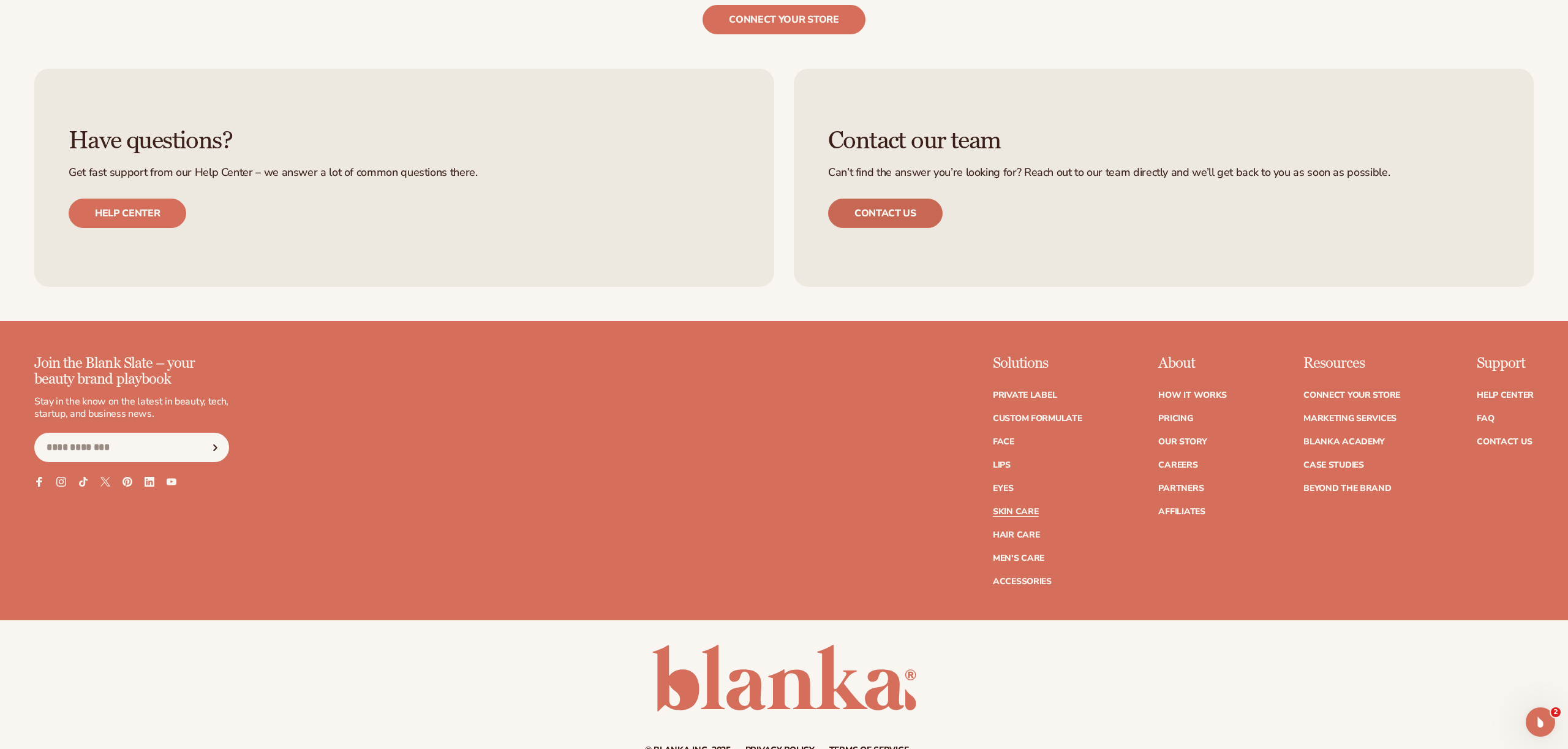
click at [908, 219] on link "Contact us" at bounding box center [885, 213] width 114 height 29
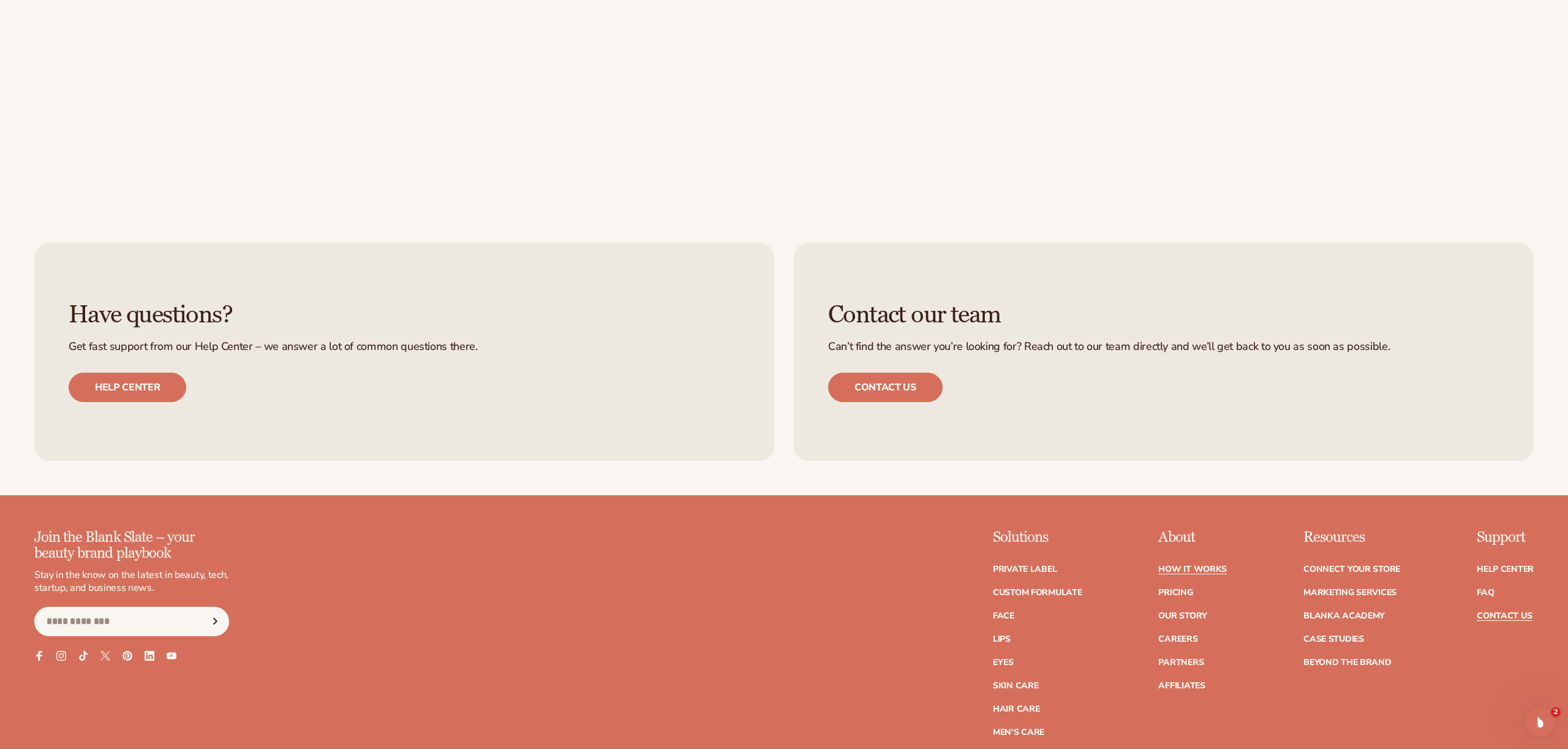
click at [1226, 569] on link "How It Works" at bounding box center [1192, 569] width 69 height 8
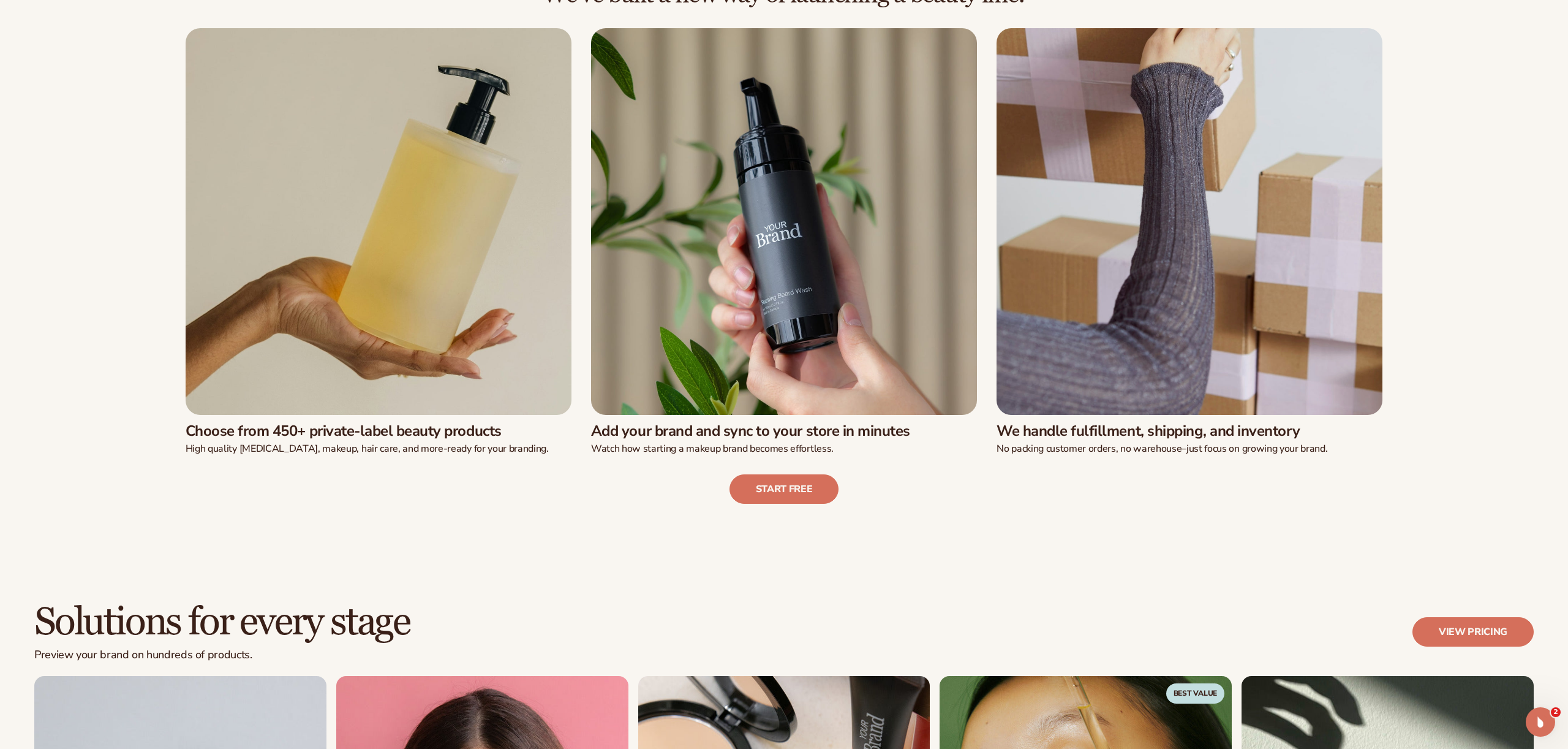
scroll to position [665, 0]
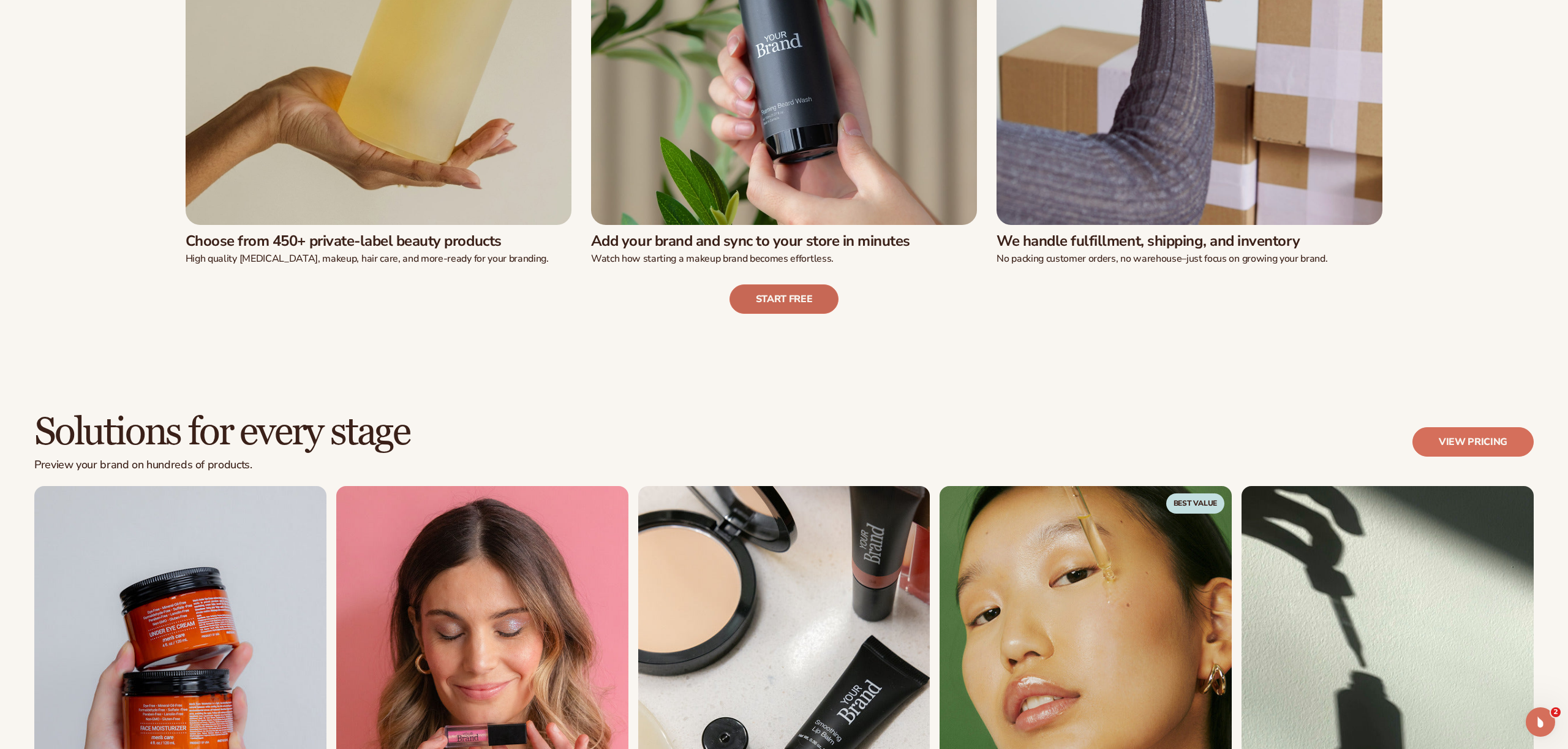
click at [760, 302] on link "Start free" at bounding box center [784, 299] width 110 height 29
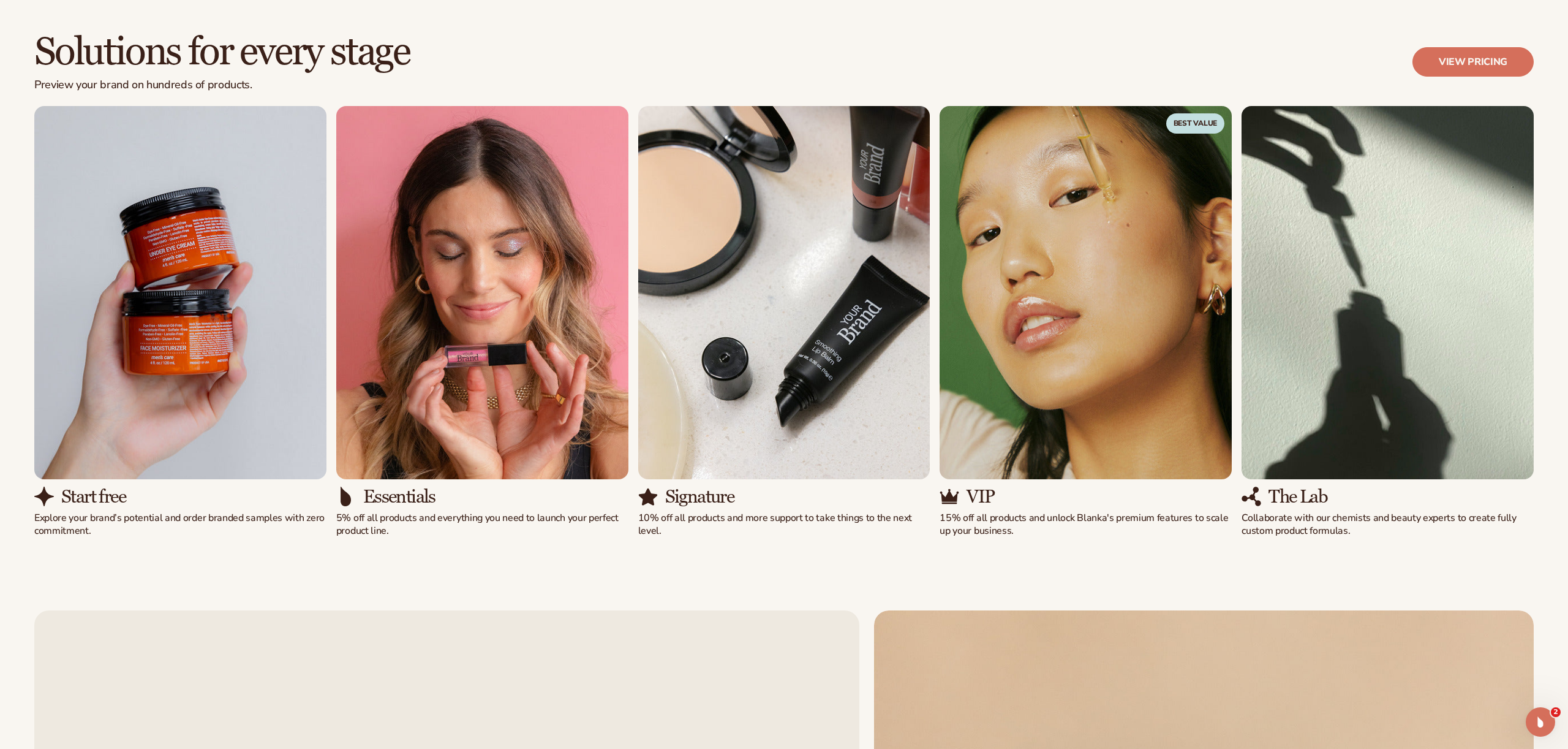
scroll to position [1084, 0]
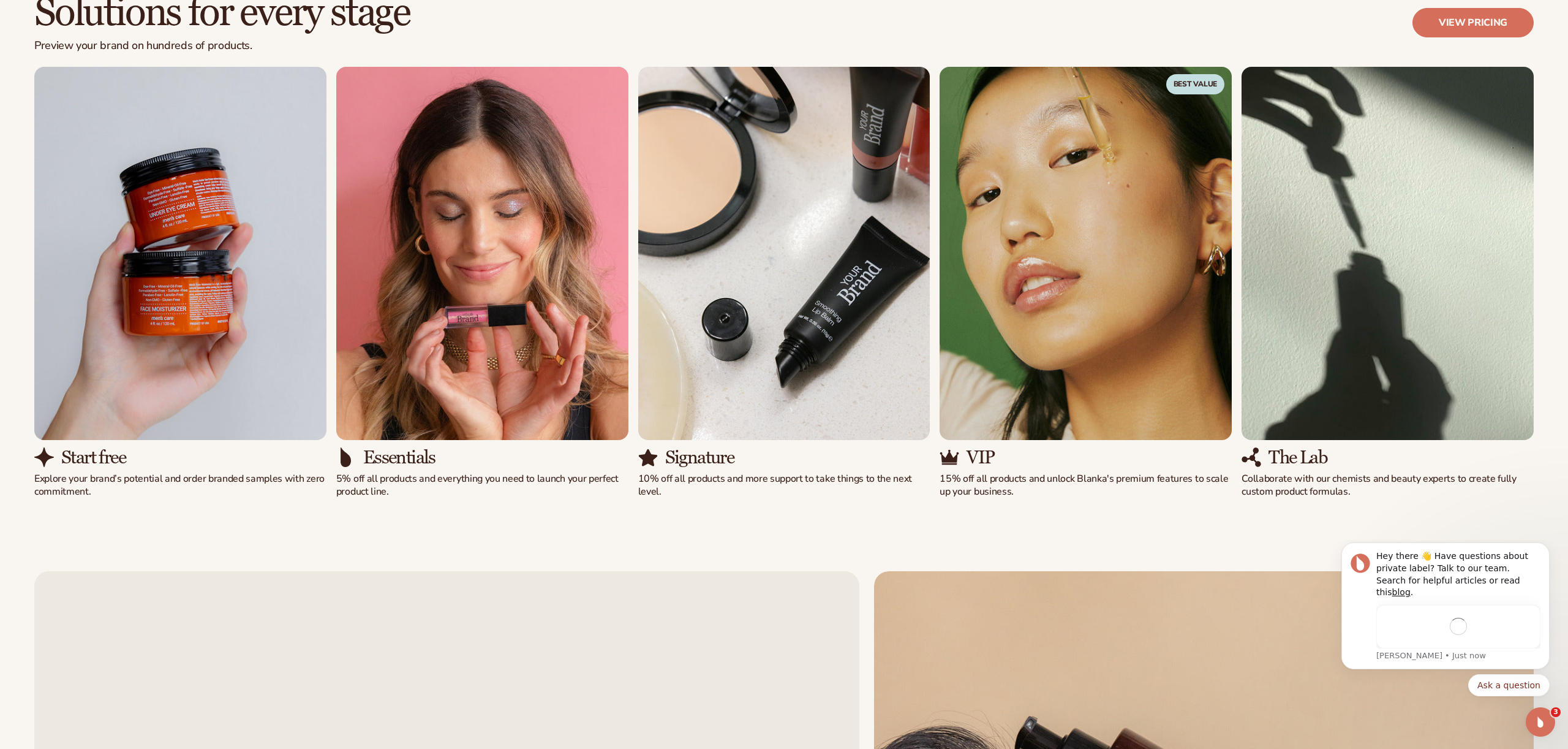
click at [194, 266] on img "1 / 5" at bounding box center [180, 253] width 292 height 373
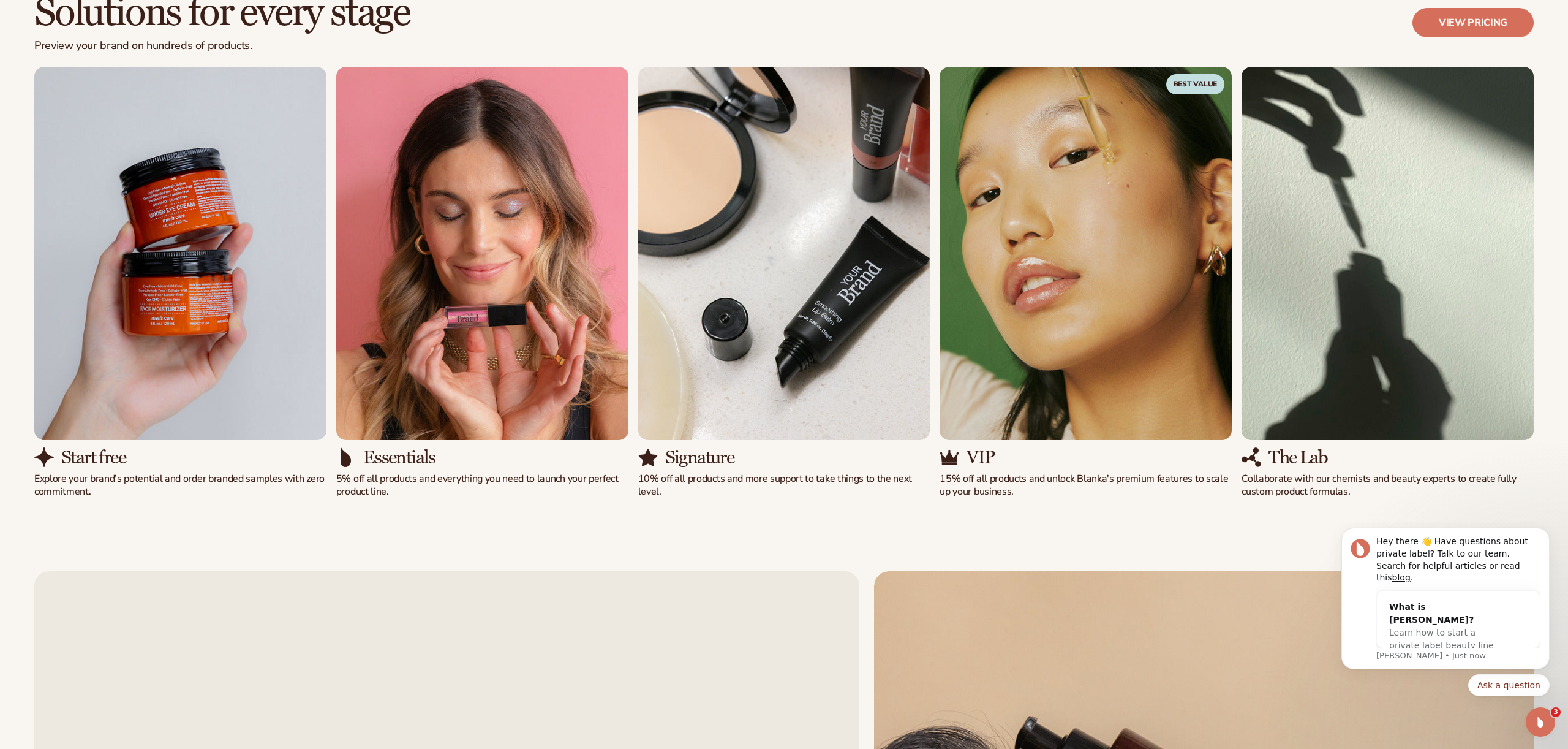
click at [204, 250] on img "1 / 5" at bounding box center [180, 253] width 292 height 373
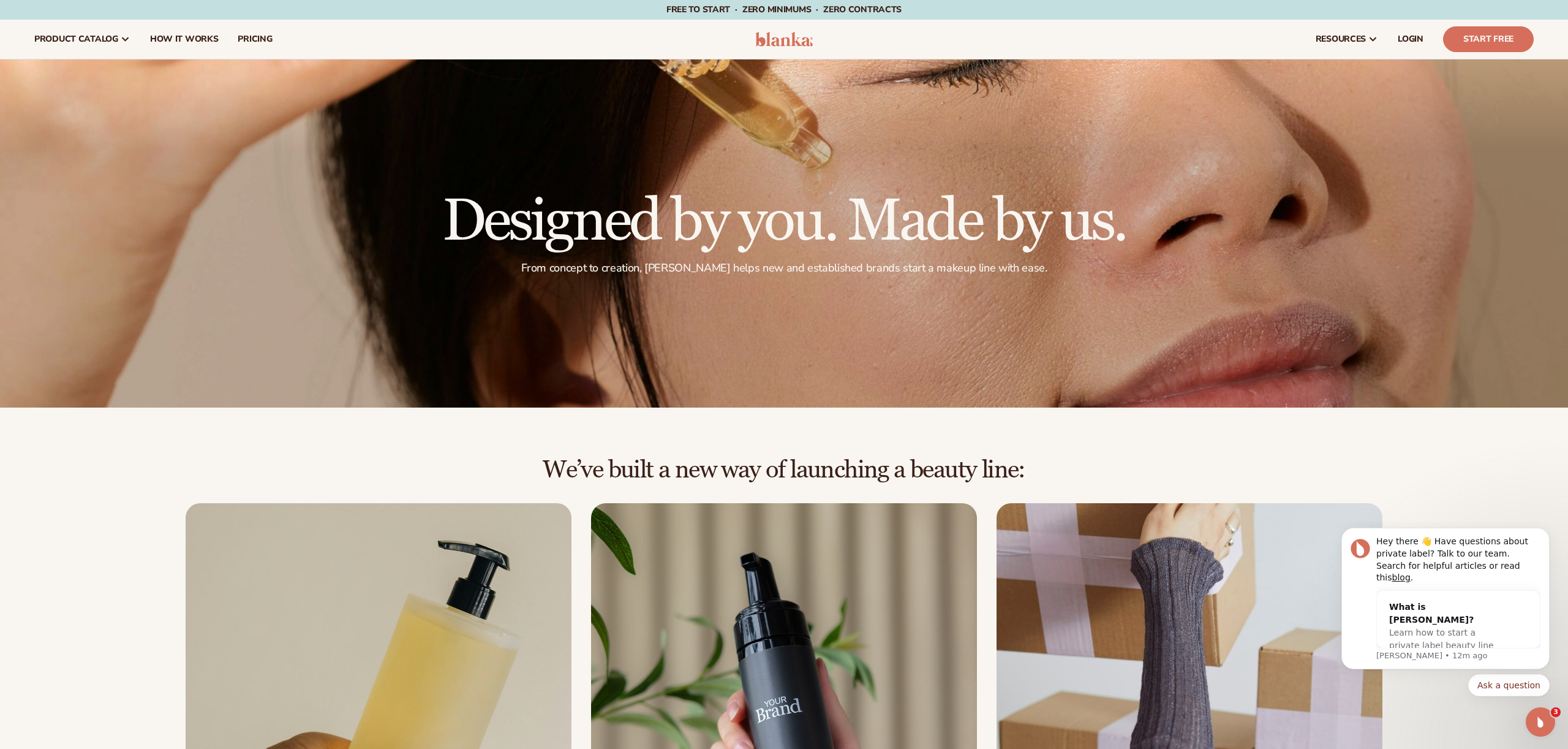
click at [803, 42] on img at bounding box center [784, 39] width 58 height 15
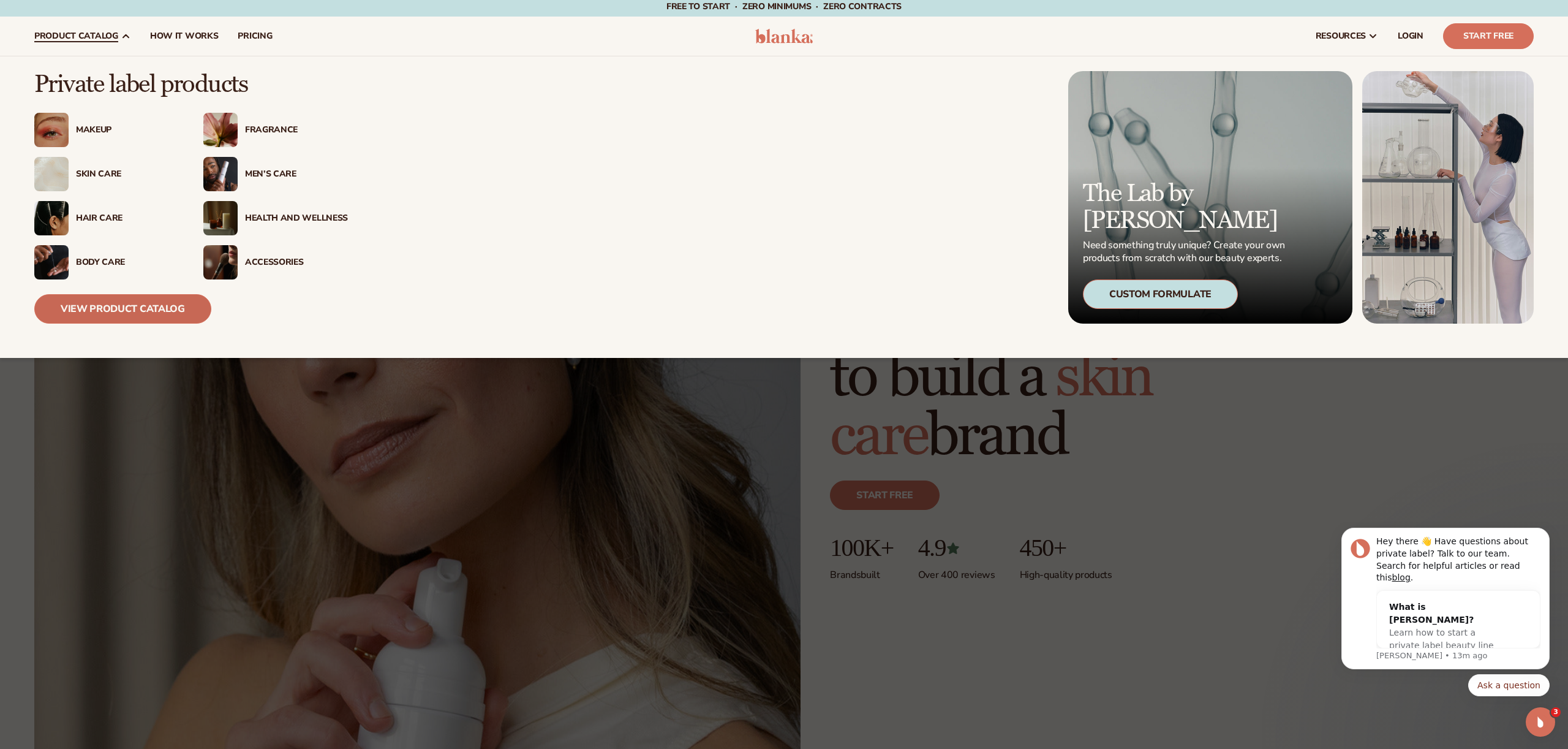
click at [120, 303] on link "View Product Catalog" at bounding box center [122, 309] width 177 height 29
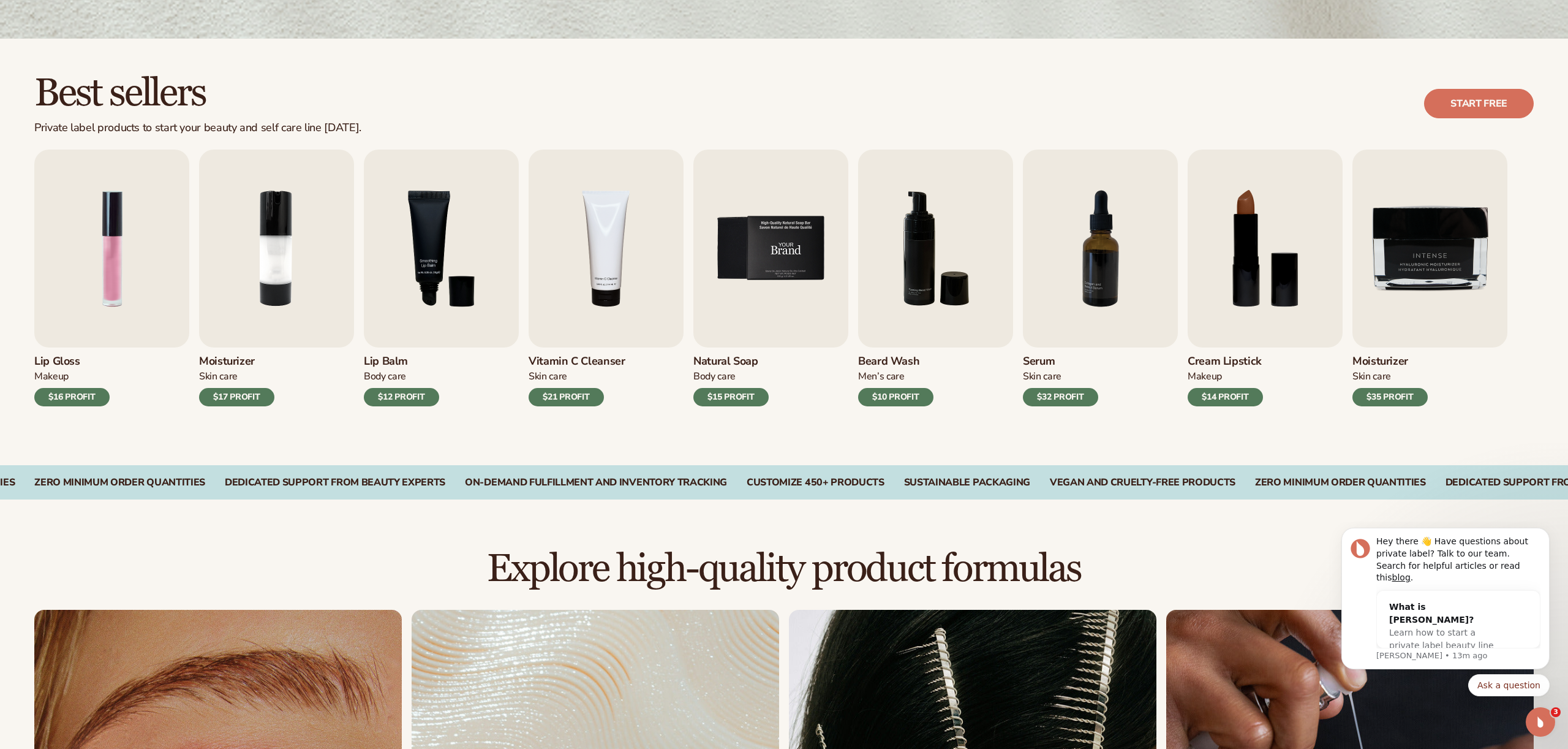
click at [737, 272] on img "5 / 9" at bounding box center [771, 249] width 155 height 198
click at [739, 272] on img "5 / 9" at bounding box center [771, 249] width 155 height 198
